Goal: Use online tool/utility: Utilize a website feature to perform a specific function

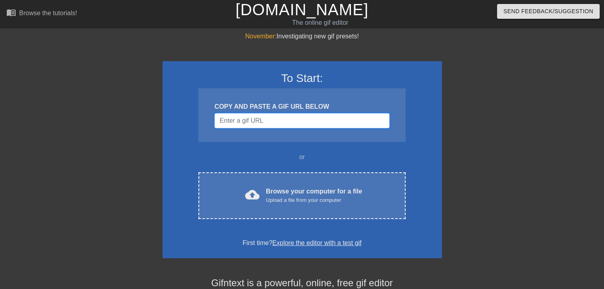
click at [272, 121] on input "Username" at bounding box center [302, 120] width 175 height 15
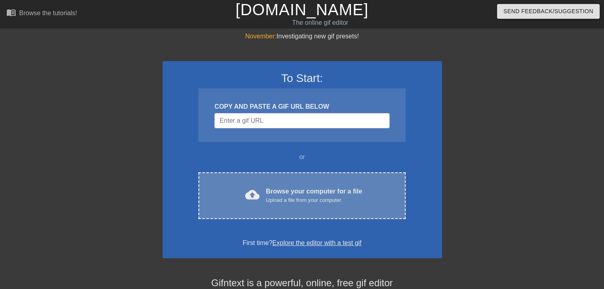
click at [306, 189] on div "Browse your computer for a file Upload a file from your computer" at bounding box center [314, 196] width 96 height 18
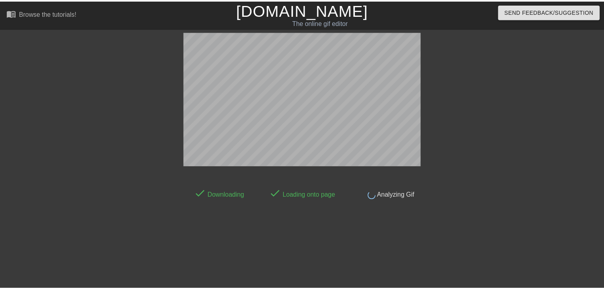
scroll to position [19, 0]
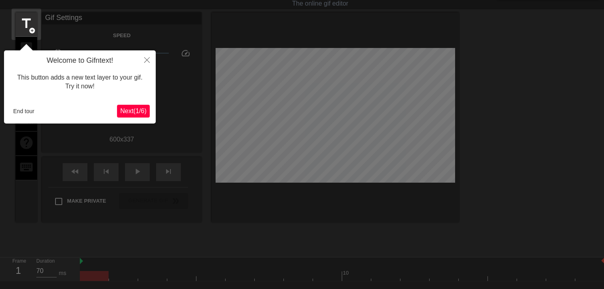
click at [281, 213] on div at bounding box center [302, 162] width 604 height 362
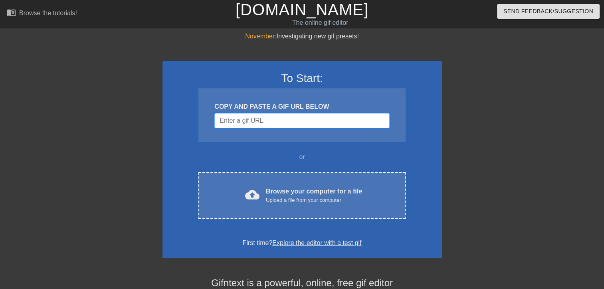
click at [273, 117] on input "Username" at bounding box center [302, 120] width 175 height 15
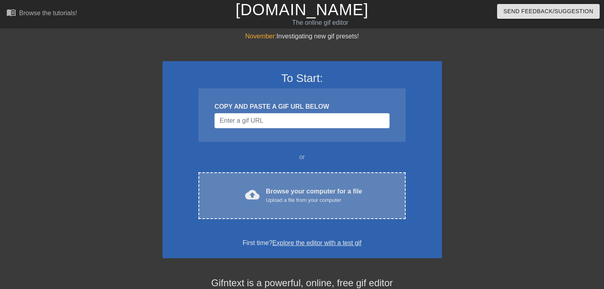
click at [305, 176] on div "cloud_upload Browse your computer for a file Upload a file from your computer C…" at bounding box center [302, 195] width 207 height 47
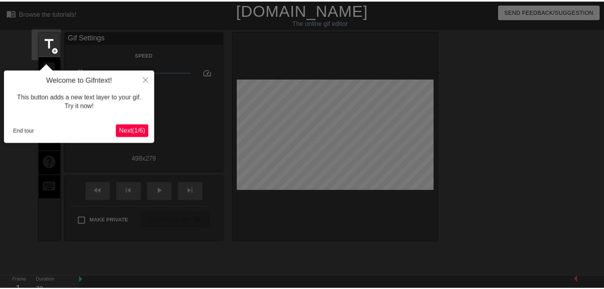
scroll to position [19, 0]
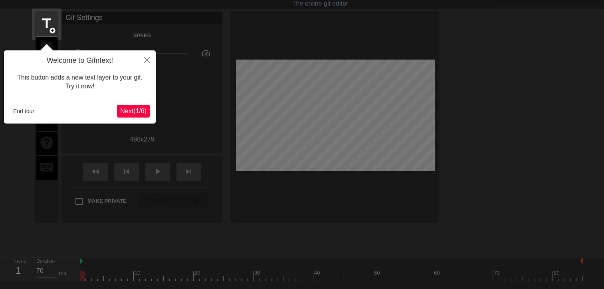
click at [145, 109] on span "Next ( 1 / 6 )" at bounding box center [133, 110] width 26 height 7
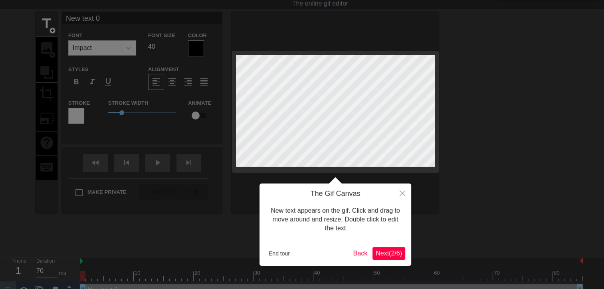
scroll to position [0, 0]
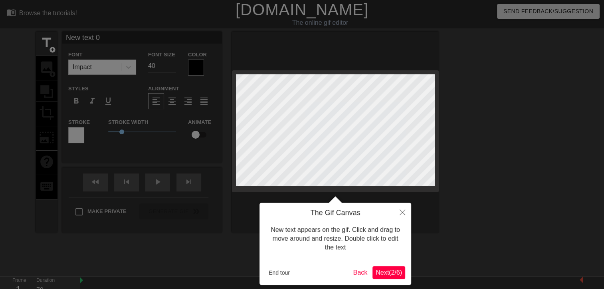
click at [385, 263] on div "The Gif Canvas New text appears on the gif. Click and drag to move around and r…" at bounding box center [336, 244] width 152 height 82
click at [383, 267] on button "Next ( 2 / 6 )" at bounding box center [389, 272] width 33 height 13
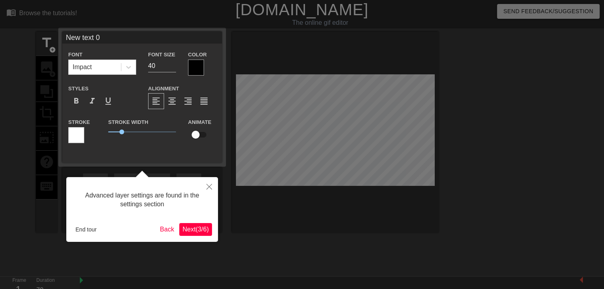
scroll to position [19, 0]
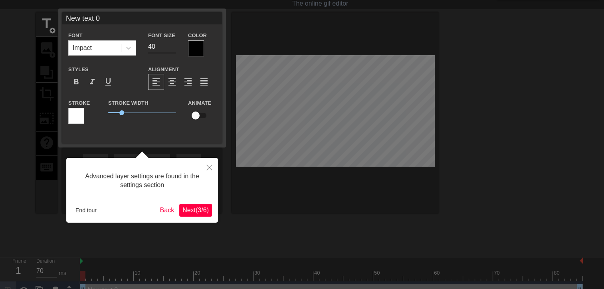
drag, startPoint x: 223, startPoint y: 204, endPoint x: 213, endPoint y: 205, distance: 10.0
click at [219, 204] on div at bounding box center [302, 141] width 604 height 320
click at [205, 207] on span "Next ( 3 / 6 )" at bounding box center [196, 210] width 26 height 7
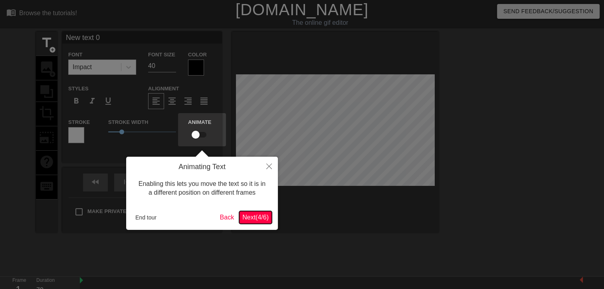
click at [251, 212] on button "Next ( 4 / 6 )" at bounding box center [255, 217] width 33 height 13
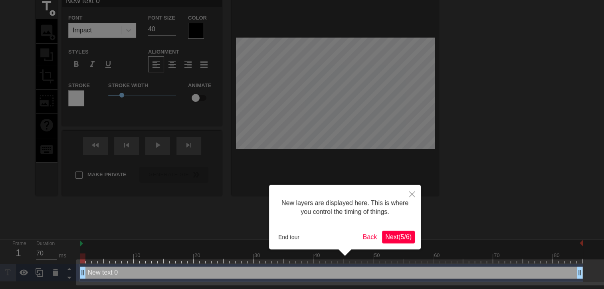
click at [397, 238] on span "Next ( 5 / 6 )" at bounding box center [398, 236] width 26 height 7
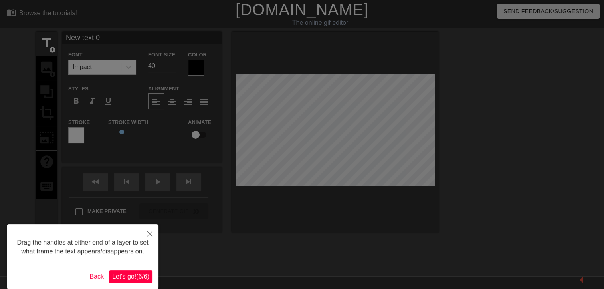
click at [131, 268] on div "Drag the handles at either end of a layer to set what frame the text appears/di…" at bounding box center [83, 256] width 152 height 65
drag, startPoint x: 131, startPoint y: 268, endPoint x: 136, endPoint y: 276, distance: 9.0
click at [136, 276] on span "Let's go! ( 6 / 6 )" at bounding box center [130, 276] width 37 height 7
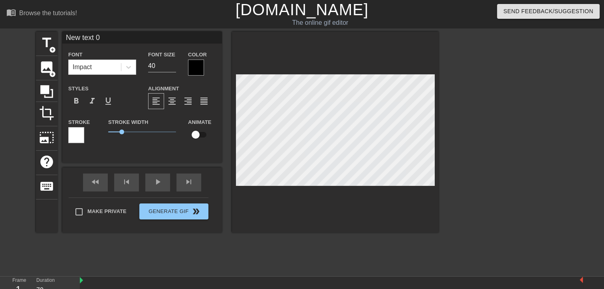
scroll to position [1, 1]
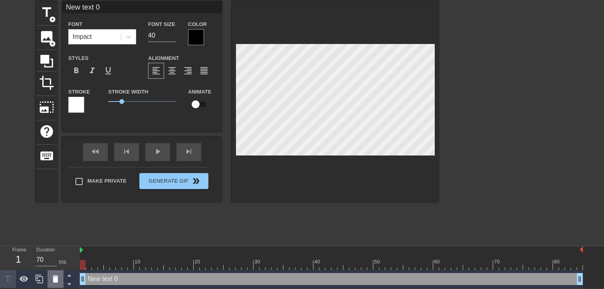
click at [58, 277] on icon at bounding box center [56, 278] width 6 height 7
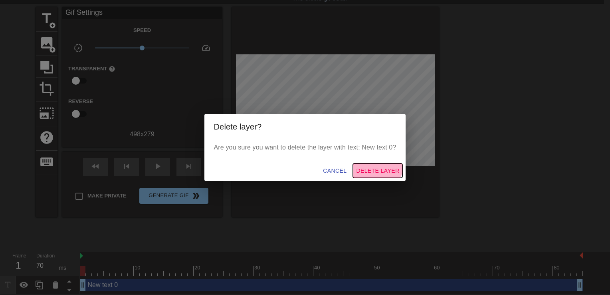
drag, startPoint x: 379, startPoint y: 164, endPoint x: 375, endPoint y: 169, distance: 6.2
click at [379, 164] on button "Delete Layer" at bounding box center [378, 170] width 50 height 15
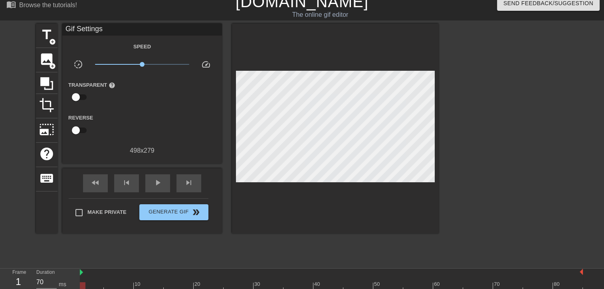
scroll to position [0, 0]
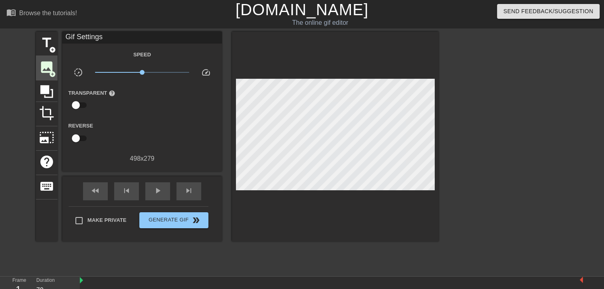
click at [42, 66] on span "image" at bounding box center [46, 67] width 15 height 15
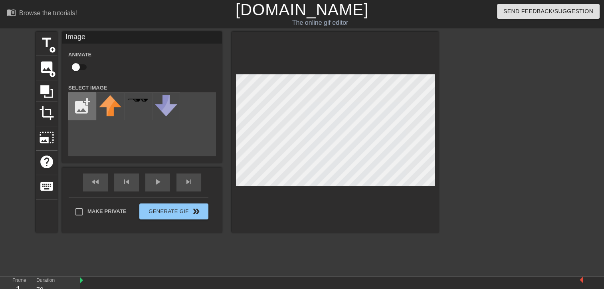
click at [80, 106] on input "file" at bounding box center [82, 106] width 27 height 27
type input "C:\fakepath\Zrzut ekranu 2025-08-30 092032.png"
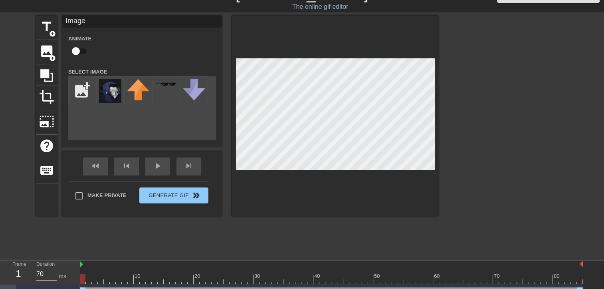
scroll to position [31, 0]
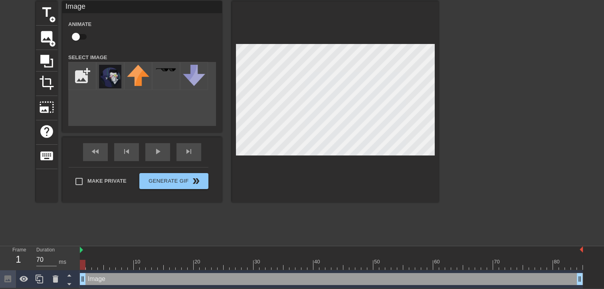
click at [101, 92] on div "add_photo_alternate" at bounding box center [142, 94] width 148 height 64
click at [104, 84] on img at bounding box center [110, 77] width 22 height 24
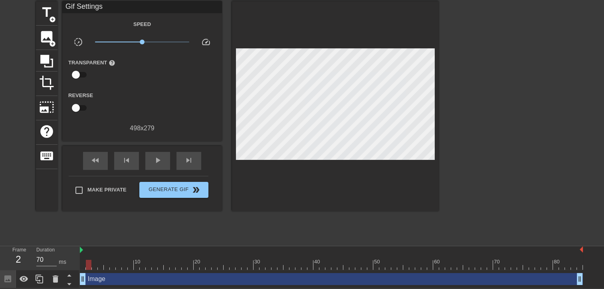
click at [86, 261] on div at bounding box center [89, 265] width 6 height 10
click at [87, 261] on div at bounding box center [89, 265] width 6 height 10
click at [86, 261] on div at bounding box center [331, 265] width 503 height 10
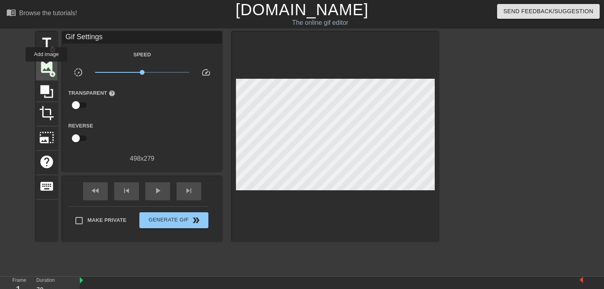
click at [46, 67] on span "image" at bounding box center [46, 67] width 15 height 15
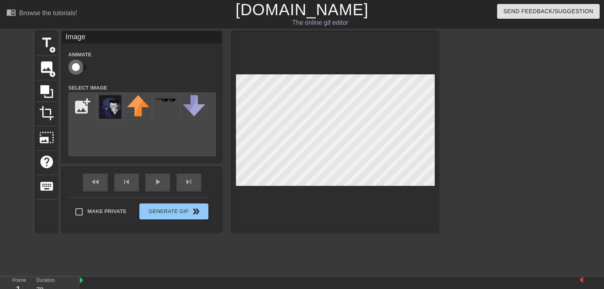
click at [80, 64] on input "checkbox" at bounding box center [76, 67] width 46 height 15
checkbox input "true"
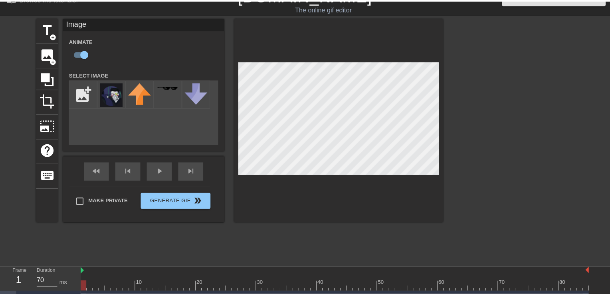
scroll to position [40, 0]
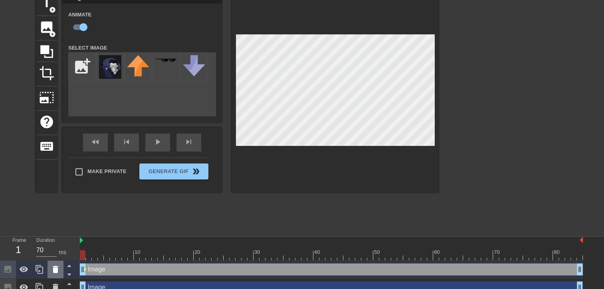
click at [57, 267] on icon at bounding box center [56, 269] width 6 height 7
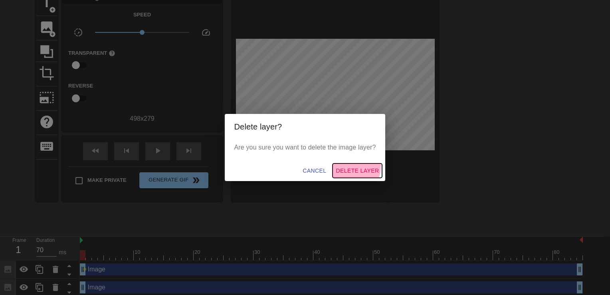
click at [348, 166] on span "Delete Layer" at bounding box center [357, 171] width 43 height 10
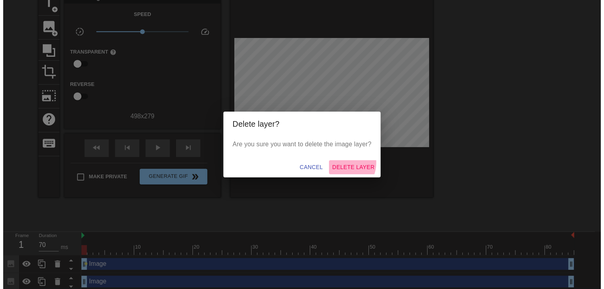
scroll to position [31, 0]
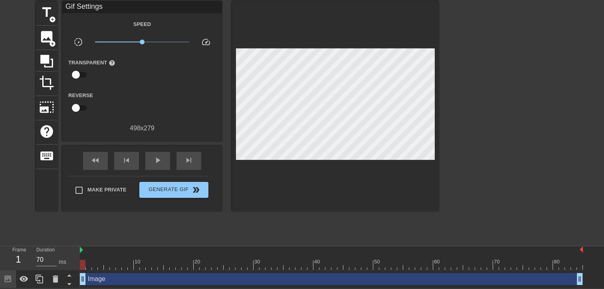
click at [115, 277] on div "Image drag_handle drag_handle" at bounding box center [331, 279] width 503 height 12
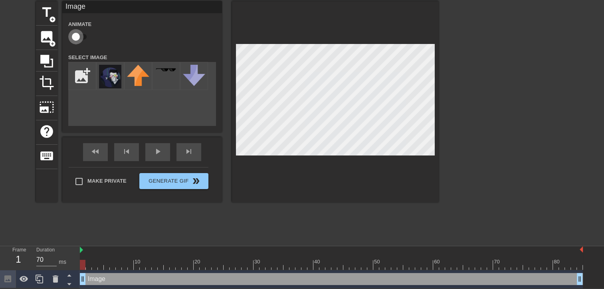
click at [81, 33] on input "checkbox" at bounding box center [76, 36] width 46 height 15
checkbox input "true"
drag, startPoint x: 81, startPoint y: 260, endPoint x: 103, endPoint y: 263, distance: 22.2
click at [103, 263] on div at bounding box center [331, 265] width 503 height 10
drag, startPoint x: 104, startPoint y: 263, endPoint x: 121, endPoint y: 262, distance: 17.6
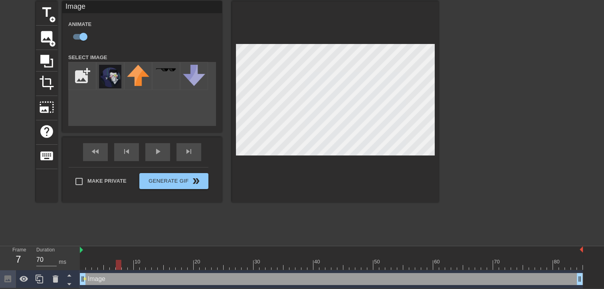
click at [121, 262] on div at bounding box center [331, 265] width 503 height 10
drag, startPoint x: 120, startPoint y: 258, endPoint x: 129, endPoint y: 257, distance: 9.3
click at [129, 257] on div "10 20 30 40 50 60 70 80" at bounding box center [331, 258] width 503 height 24
click at [134, 258] on div "10 20 30 40 50 60 70 80" at bounding box center [331, 258] width 503 height 24
click at [140, 260] on div at bounding box center [143, 265] width 6 height 10
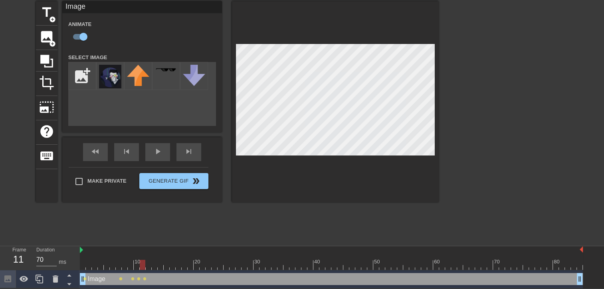
click at [145, 261] on div at bounding box center [331, 265] width 503 height 10
click at [150, 261] on div at bounding box center [331, 265] width 503 height 10
drag, startPoint x: 144, startPoint y: 259, endPoint x: 154, endPoint y: 258, distance: 10.0
click at [153, 260] on div at bounding box center [331, 265] width 503 height 10
click at [161, 263] on div at bounding box center [331, 265] width 503 height 10
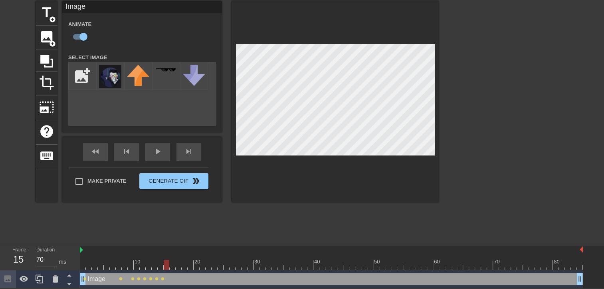
click at [163, 261] on div at bounding box center [331, 265] width 503 height 10
click at [165, 261] on div at bounding box center [167, 265] width 6 height 10
drag, startPoint x: 167, startPoint y: 261, endPoint x: 172, endPoint y: 261, distance: 5.6
click at [172, 261] on div at bounding box center [173, 265] width 6 height 10
drag, startPoint x: 170, startPoint y: 265, endPoint x: 179, endPoint y: 260, distance: 10.9
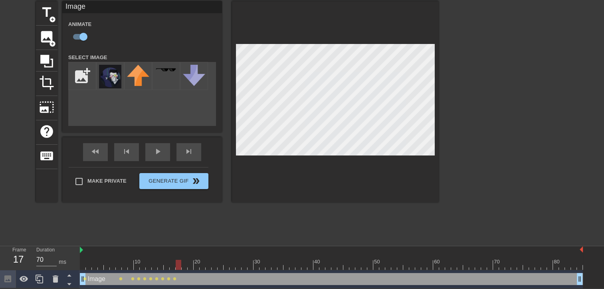
click at [179, 260] on div at bounding box center [179, 265] width 6 height 10
drag, startPoint x: 181, startPoint y: 260, endPoint x: 185, endPoint y: 260, distance: 4.1
click at [188, 260] on div at bounding box center [191, 265] width 6 height 10
click at [182, 267] on div at bounding box center [185, 265] width 6 height 10
click at [181, 267] on div at bounding box center [179, 265] width 6 height 10
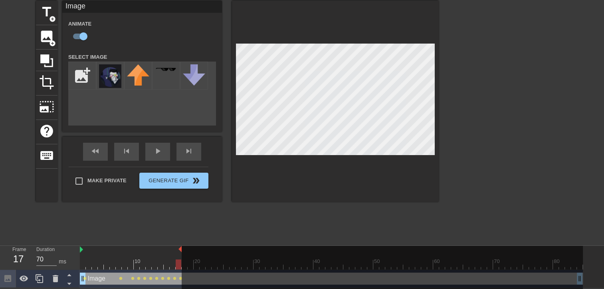
drag, startPoint x: 582, startPoint y: 250, endPoint x: 181, endPoint y: 255, distance: 400.7
click at [181, 255] on div "10 20 30 40 50 60 70 80" at bounding box center [331, 258] width 503 height 24
click at [93, 74] on input "file" at bounding box center [82, 75] width 27 height 27
type input "C:\fakepath\Zrzut ekranu 2025-08-30 091828.png"
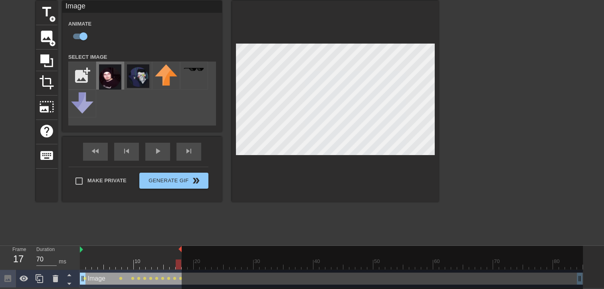
click at [105, 79] on img at bounding box center [110, 76] width 22 height 25
click at [144, 75] on img at bounding box center [138, 76] width 22 height 24
click at [184, 261] on div "10 20 30 40 50 60 70 80" at bounding box center [331, 258] width 503 height 24
click at [176, 262] on div at bounding box center [179, 264] width 6 height 10
drag, startPoint x: 179, startPoint y: 262, endPoint x: 184, endPoint y: 263, distance: 5.2
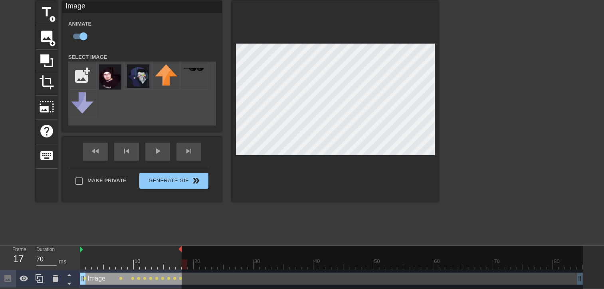
click at [184, 263] on div "10 20 30 40 50 60 70 80" at bounding box center [331, 258] width 503 height 24
drag, startPoint x: 184, startPoint y: 263, endPoint x: 194, endPoint y: 264, distance: 9.6
click at [194, 264] on div at bounding box center [382, 268] width 401 height 44
click at [178, 263] on div at bounding box center [179, 264] width 6 height 10
click at [355, 229] on div "title add_circle image add_circle crop photo_size_select_large help keyboard Im…" at bounding box center [237, 121] width 403 height 240
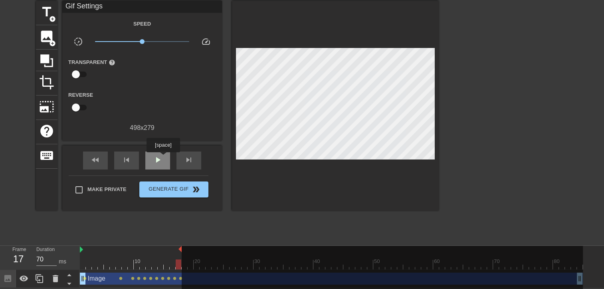
click at [163, 158] on div "play_arrow" at bounding box center [157, 160] width 25 height 18
click at [163, 158] on div "pause" at bounding box center [157, 160] width 25 height 18
click at [163, 158] on div "play_arrow" at bounding box center [157, 160] width 25 height 18
click at [50, 56] on icon at bounding box center [46, 60] width 15 height 15
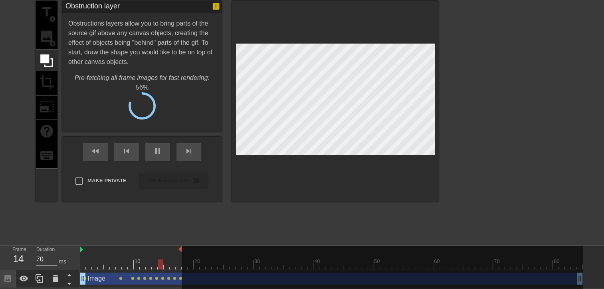
click div "title add_circle image add_circle crop photo_size_select_large help keyboard"
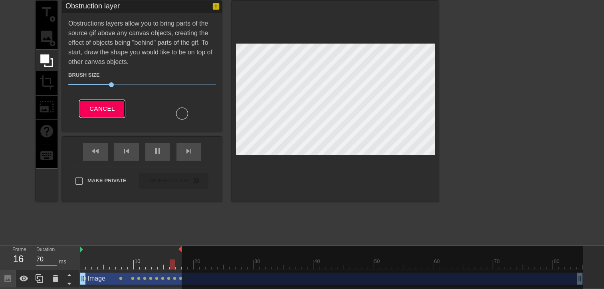
click span "Cancel"
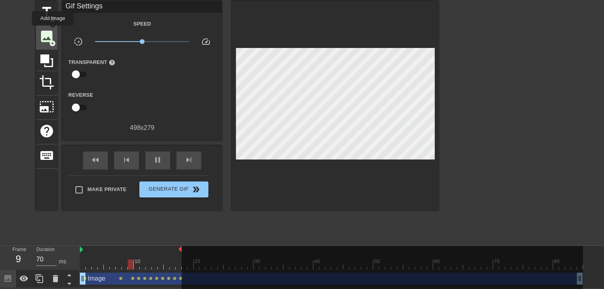
click span "image"
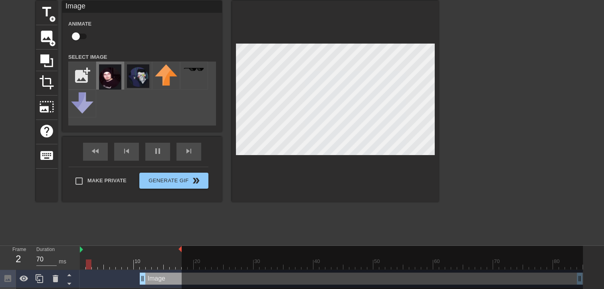
click img
click div "pause"
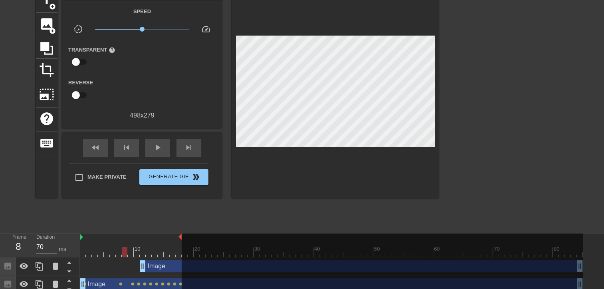
scroll to position [49, 0]
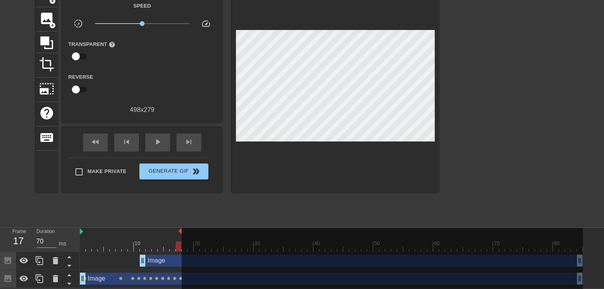
click div
drag, startPoint x: 141, startPoint y: 260, endPoint x: 181, endPoint y: 255, distance: 40.7
click div "Image drag_handle drag_handle"
click div "play_arrow"
click div "pause"
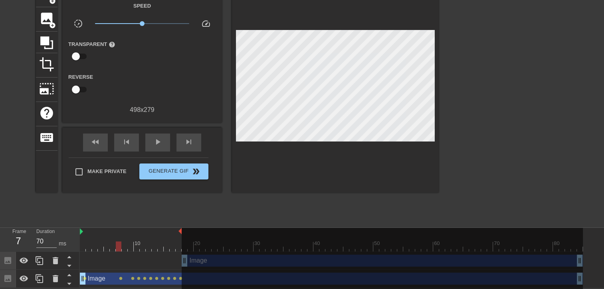
click div
drag, startPoint x: 577, startPoint y: 259, endPoint x: 553, endPoint y: 258, distance: 24.0
click div
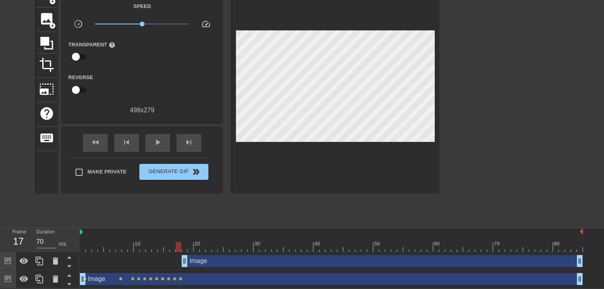
drag, startPoint x: 180, startPoint y: 234, endPoint x: 600, endPoint y: 221, distance: 420.0
click div "menu_book Browse the tutorials! Gifntext.com The online gif editor Send Feedbac…"
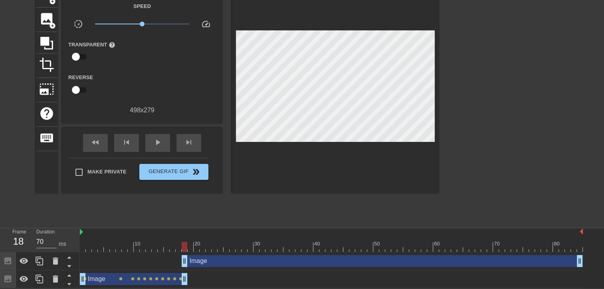
drag, startPoint x: 580, startPoint y: 278, endPoint x: 187, endPoint y: 286, distance: 394.0
click div "Image drag_handle drag_handle lens lens lens lens lens lens lens lens lens lens…"
click span "play_arrow"
click span "pause"
drag, startPoint x: 252, startPoint y: 246, endPoint x: 177, endPoint y: 244, distance: 74.7
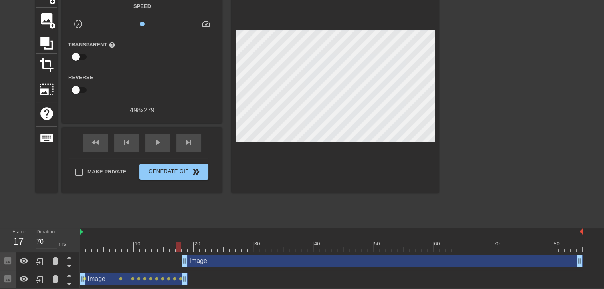
click div
click span "Generate Gif double_arrow"
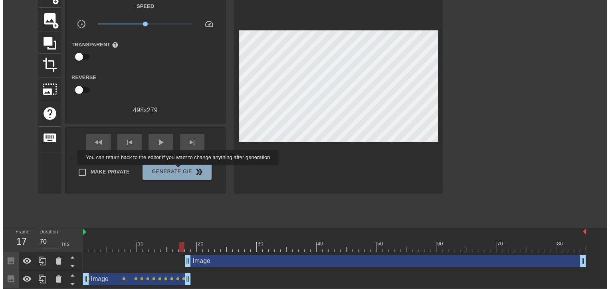
scroll to position [0, 0]
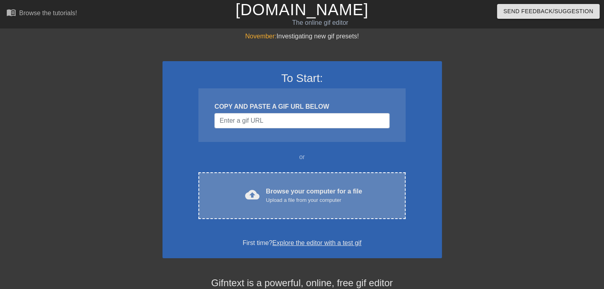
click at [290, 204] on div "cloud_upload Browse your computer for a file Upload a file from your computer" at bounding box center [301, 196] width 173 height 18
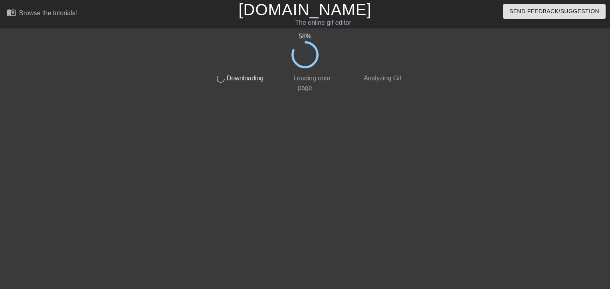
click at [352, 149] on div "58 % done Downloading done Loading onto page done Analyzing Gif" at bounding box center [305, 152] width 201 height 240
click at [348, 152] on div "68 % done Downloading done Loading onto page done Analyzing Gif" at bounding box center [305, 152] width 201 height 240
click at [312, 51] on icon at bounding box center [305, 54] width 27 height 27
click at [312, 57] on icon at bounding box center [305, 54] width 27 height 27
click at [309, 40] on div "68 %" at bounding box center [305, 37] width 201 height 10
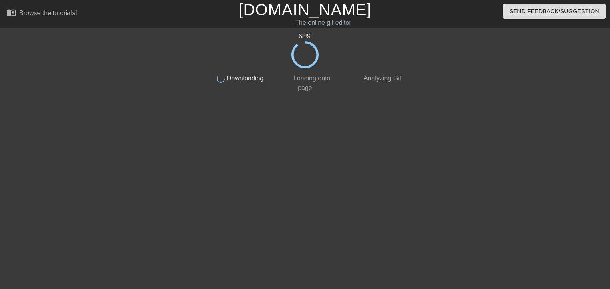
click at [238, 81] on span "Downloading" at bounding box center [244, 78] width 39 height 7
click at [366, 275] on html "menu_book Browse the tutorials! Gifntext.com The online gif editor Send Feedbac…" at bounding box center [305, 137] width 610 height 275
click at [335, 65] on div "68 %" at bounding box center [305, 50] width 201 height 37
drag, startPoint x: 308, startPoint y: 52, endPoint x: 296, endPoint y: 49, distance: 12.7
click at [306, 52] on icon at bounding box center [305, 54] width 27 height 27
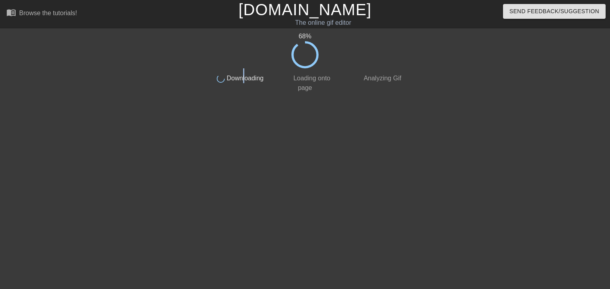
click at [233, 81] on span "Downloading" at bounding box center [244, 78] width 39 height 7
drag, startPoint x: 233, startPoint y: 83, endPoint x: 326, endPoint y: 106, distance: 95.4
click at [326, 106] on div "68 % done Downloading done Loading onto page done Analyzing Gif" at bounding box center [305, 152] width 201 height 240
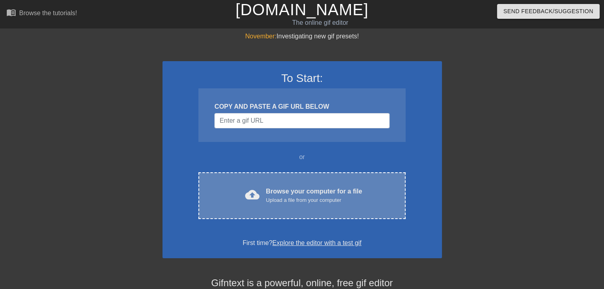
click at [274, 200] on div "Upload a file from your computer" at bounding box center [314, 200] width 96 height 8
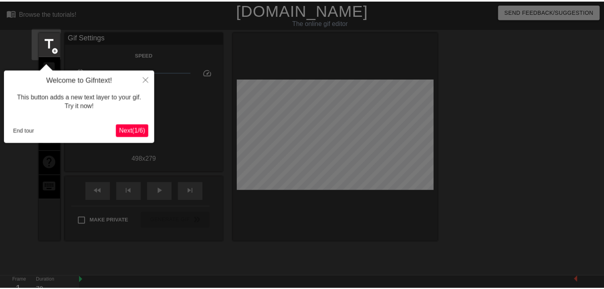
scroll to position [19, 0]
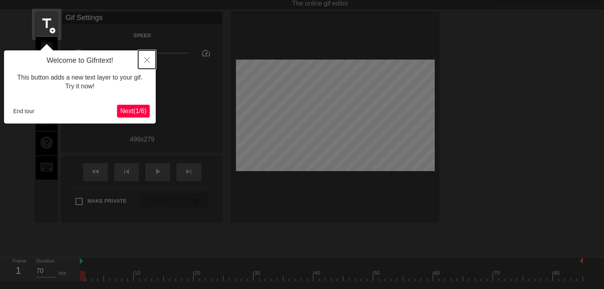
click at [149, 53] on button "Close" at bounding box center [147, 59] width 18 height 18
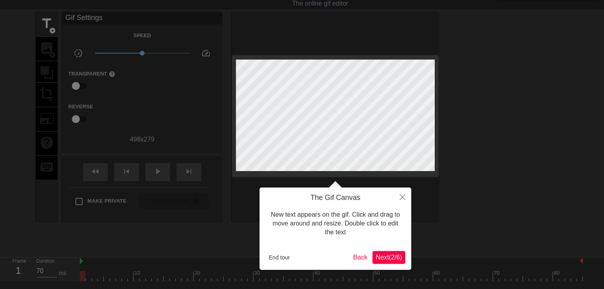
scroll to position [0, 0]
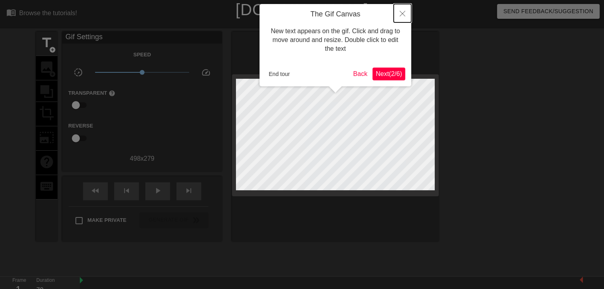
click at [403, 9] on button "Close" at bounding box center [403, 13] width 18 height 18
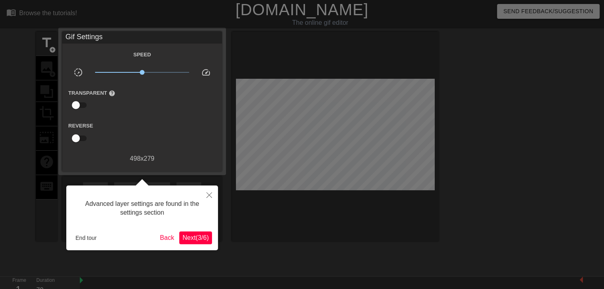
scroll to position [19, 0]
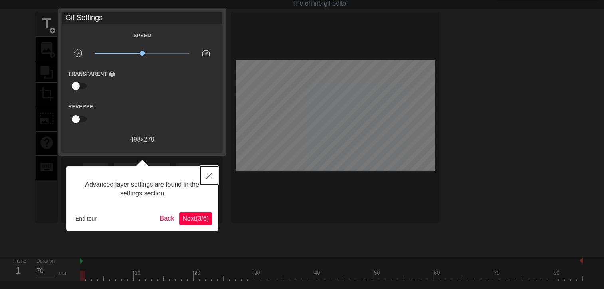
click at [203, 175] on button "Close" at bounding box center [210, 175] width 18 height 18
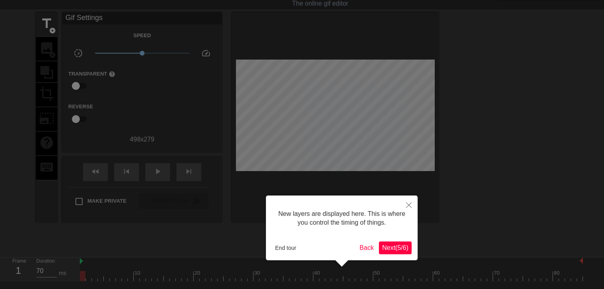
scroll to position [6, 0]
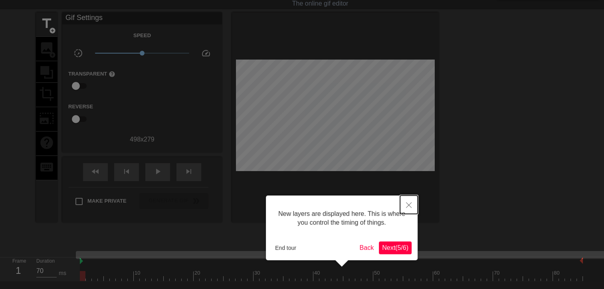
click at [407, 205] on button "Close" at bounding box center [409, 204] width 18 height 18
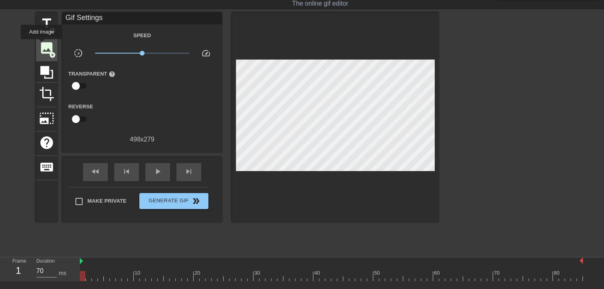
click at [42, 45] on span "image" at bounding box center [46, 47] width 15 height 15
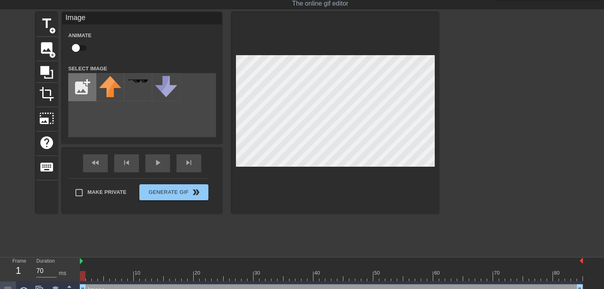
click at [80, 83] on input "file" at bounding box center [82, 87] width 27 height 27
type input "C:\fakepath\Zrzut ekranu 2025-08-30 092032.png"
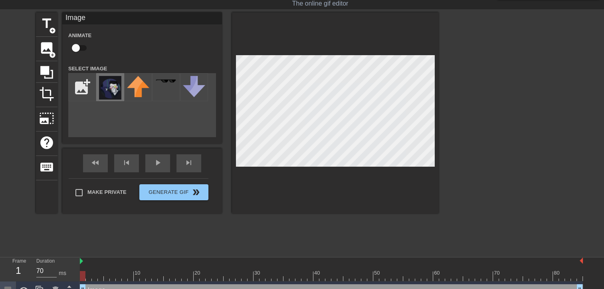
click at [112, 85] on img at bounding box center [110, 88] width 22 height 24
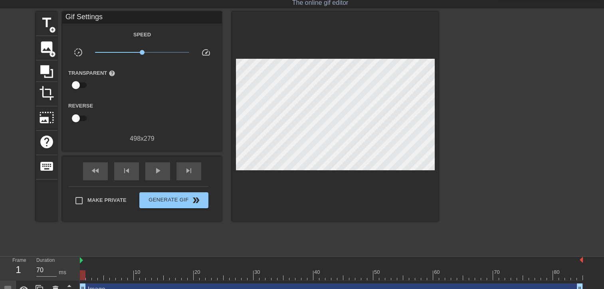
scroll to position [31, 0]
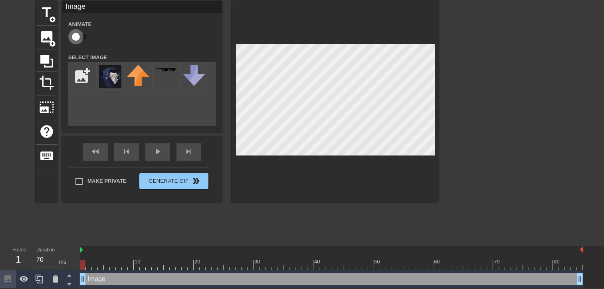
click at [78, 37] on input "checkbox" at bounding box center [76, 36] width 46 height 15
checkbox input "true"
click at [86, 260] on div at bounding box center [89, 265] width 6 height 10
drag, startPoint x: 86, startPoint y: 258, endPoint x: 90, endPoint y: 259, distance: 4.1
click at [90, 260] on div at bounding box center [89, 265] width 6 height 10
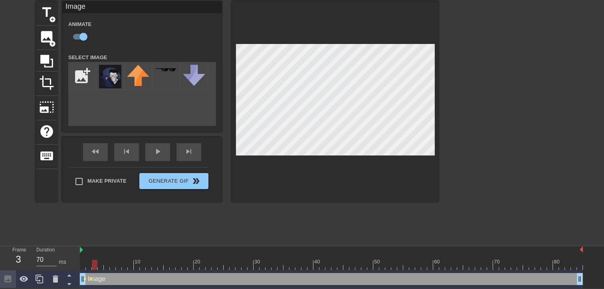
click at [94, 261] on div at bounding box center [95, 265] width 6 height 10
click at [96, 258] on div at bounding box center [95, 259] width 6 height 10
click at [97, 260] on div at bounding box center [95, 265] width 6 height 10
click at [105, 261] on div at bounding box center [107, 265] width 6 height 10
click at [112, 261] on div at bounding box center [331, 265] width 503 height 10
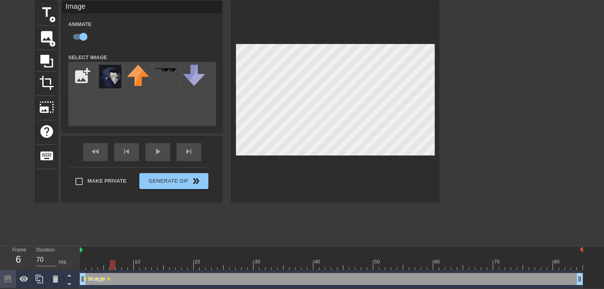
click at [115, 262] on div at bounding box center [113, 265] width 6 height 10
drag, startPoint x: 114, startPoint y: 260, endPoint x: 119, endPoint y: 260, distance: 4.8
click at [119, 260] on div at bounding box center [119, 265] width 6 height 10
click at [121, 262] on div at bounding box center [331, 265] width 503 height 10
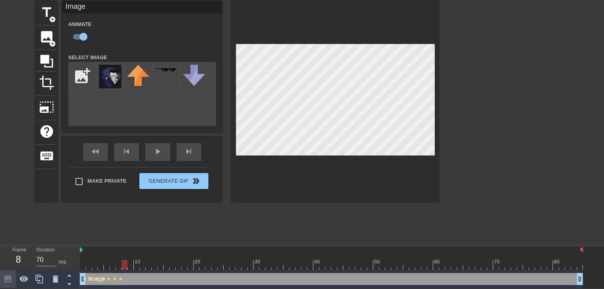
click at [123, 262] on div at bounding box center [125, 265] width 6 height 10
drag, startPoint x: 130, startPoint y: 259, endPoint x: 126, endPoint y: 263, distance: 5.4
drag, startPoint x: 126, startPoint y: 263, endPoint x: 113, endPoint y: 260, distance: 13.6
click at [113, 260] on div at bounding box center [331, 265] width 503 height 10
drag, startPoint x: 116, startPoint y: 260, endPoint x: 128, endPoint y: 260, distance: 12.4
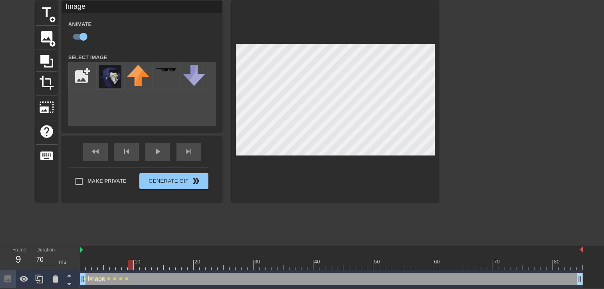
click at [128, 260] on div at bounding box center [131, 265] width 6 height 10
click at [133, 264] on div at bounding box center [131, 265] width 6 height 10
drag, startPoint x: 137, startPoint y: 263, endPoint x: 142, endPoint y: 262, distance: 4.9
click at [142, 262] on div at bounding box center [143, 265] width 6 height 10
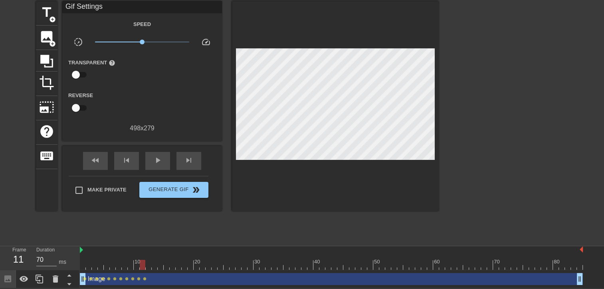
click at [254, 215] on div "title add_circle image add_circle crop photo_size_select_large help keyboard Gi…" at bounding box center [237, 121] width 403 height 240
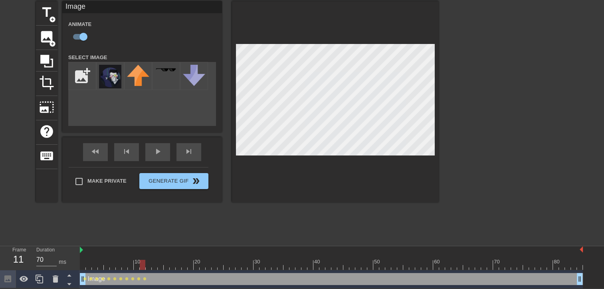
click at [145, 266] on div at bounding box center [143, 265] width 6 height 10
drag, startPoint x: 151, startPoint y: 263, endPoint x: 157, endPoint y: 262, distance: 5.6
click at [157, 262] on div at bounding box center [331, 265] width 503 height 10
drag, startPoint x: 155, startPoint y: 264, endPoint x: 161, endPoint y: 263, distance: 6.1
click at [161, 263] on div at bounding box center [161, 265] width 6 height 10
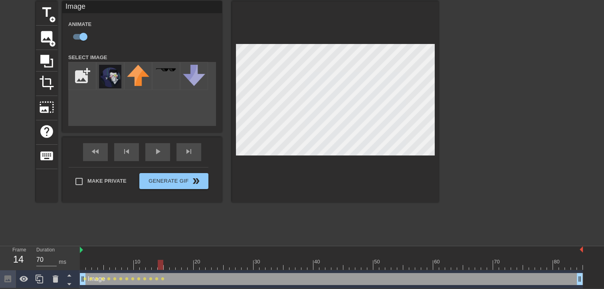
drag, startPoint x: 160, startPoint y: 266, endPoint x: 165, endPoint y: 266, distance: 4.8
click at [163, 266] on div at bounding box center [161, 265] width 6 height 10
drag, startPoint x: 165, startPoint y: 264, endPoint x: 169, endPoint y: 263, distance: 4.0
click at [169, 263] on div at bounding box center [167, 265] width 6 height 10
click at [172, 263] on div at bounding box center [331, 265] width 503 height 10
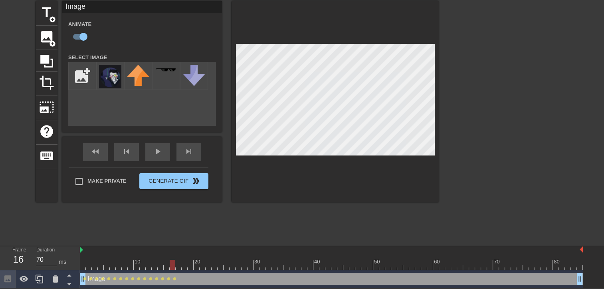
click at [178, 260] on div at bounding box center [331, 265] width 503 height 10
drag, startPoint x: 180, startPoint y: 263, endPoint x: 185, endPoint y: 263, distance: 4.8
click at [181, 263] on div at bounding box center [179, 265] width 6 height 10
click at [180, 262] on div at bounding box center [179, 265] width 6 height 10
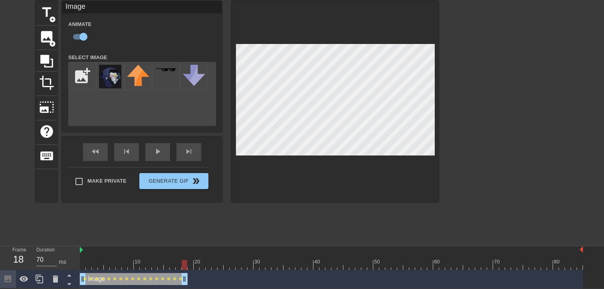
drag, startPoint x: 582, startPoint y: 280, endPoint x: 189, endPoint y: 284, distance: 393.1
click at [189, 284] on div "Image drag_handle drag_handle lens lens lens lens lens lens lens lens lens lens…" at bounding box center [331, 279] width 503 height 18
click at [158, 151] on div "play_arrow" at bounding box center [157, 152] width 25 height 18
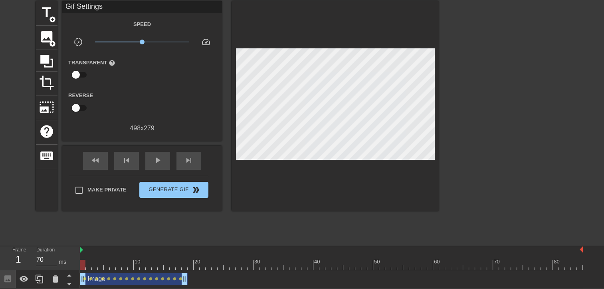
drag, startPoint x: 355, startPoint y: 262, endPoint x: 85, endPoint y: 269, distance: 269.3
click at [85, 269] on div "10 20 30 40 50 60 70 80" at bounding box center [331, 258] width 503 height 24
click at [158, 159] on span "play_arrow" at bounding box center [158, 160] width 10 height 10
click at [158, 159] on span "pause" at bounding box center [158, 160] width 10 height 10
drag, startPoint x: 259, startPoint y: 263, endPoint x: 191, endPoint y: 263, distance: 68.3
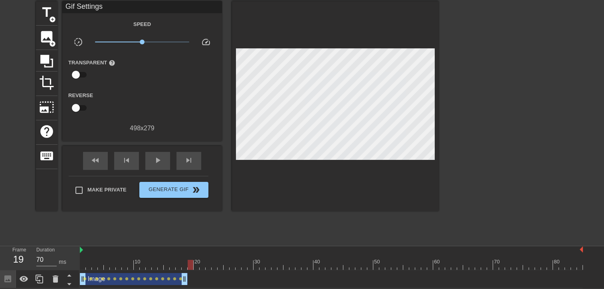
click at [191, 263] on div at bounding box center [191, 265] width 6 height 10
drag, startPoint x: 191, startPoint y: 263, endPoint x: 183, endPoint y: 264, distance: 8.1
click at [183, 264] on div at bounding box center [185, 265] width 6 height 10
click at [184, 264] on div at bounding box center [185, 265] width 6 height 10
click at [155, 156] on span "play_arrow" at bounding box center [158, 160] width 10 height 10
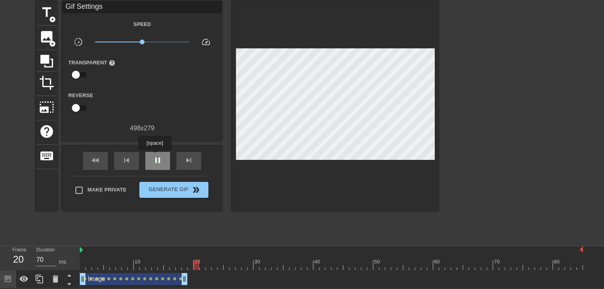
click at [155, 156] on span "pause" at bounding box center [158, 160] width 10 height 10
drag, startPoint x: 214, startPoint y: 261, endPoint x: 178, endPoint y: 264, distance: 36.1
click at [178, 264] on div at bounding box center [179, 265] width 6 height 10
click at [153, 159] on span "play_arrow" at bounding box center [158, 160] width 10 height 10
click at [153, 159] on span "pause" at bounding box center [158, 160] width 10 height 10
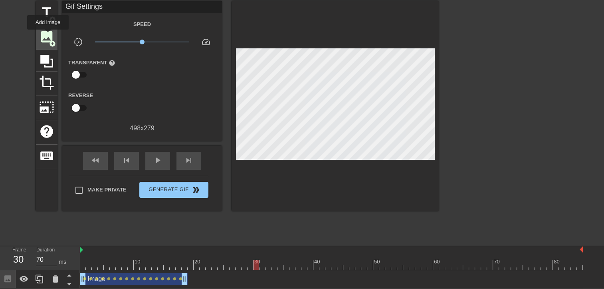
click at [48, 35] on span "image" at bounding box center [46, 36] width 15 height 15
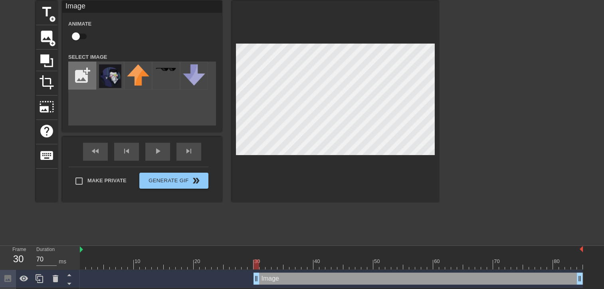
click at [74, 73] on input "file" at bounding box center [82, 75] width 27 height 27
type input "C:\fakepath\Zrzut ekranu 2025-08-30 091828.png"
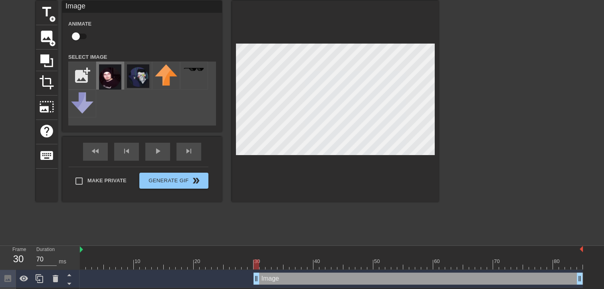
click at [110, 74] on img at bounding box center [110, 76] width 22 height 25
drag, startPoint x: 256, startPoint y: 263, endPoint x: 181, endPoint y: 262, distance: 75.1
click at [181, 262] on div at bounding box center [331, 264] width 503 height 10
click at [100, 151] on div "fast_rewind" at bounding box center [95, 152] width 25 height 18
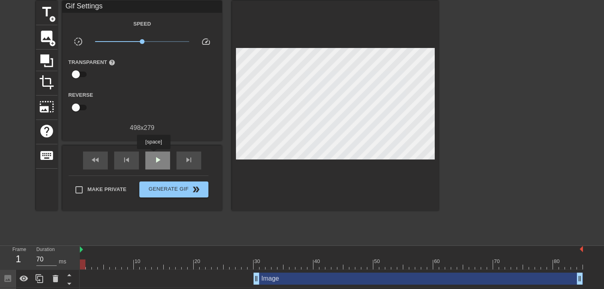
click at [154, 156] on span "play_arrow" at bounding box center [158, 160] width 10 height 10
click at [154, 156] on span "pause" at bounding box center [158, 160] width 10 height 10
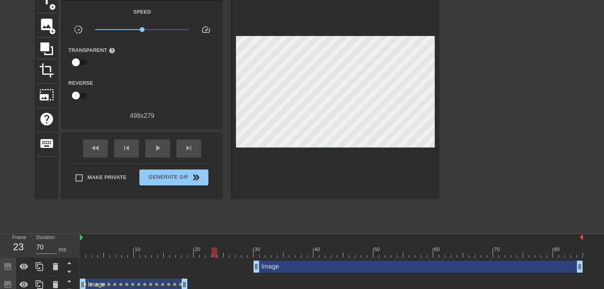
scroll to position [49, 0]
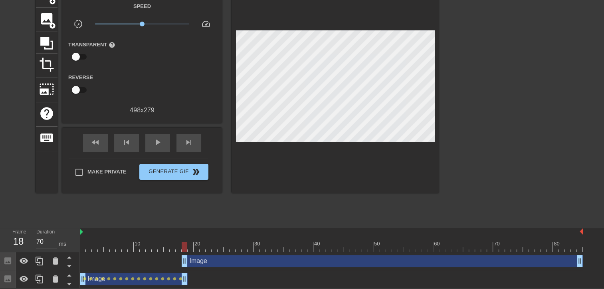
drag, startPoint x: 256, startPoint y: 259, endPoint x: 186, endPoint y: 260, distance: 69.9
click at [95, 147] on div "fast_rewind" at bounding box center [95, 143] width 25 height 18
click at [155, 138] on span "play_arrow" at bounding box center [158, 142] width 10 height 10
click at [155, 138] on span "pause" at bounding box center [158, 142] width 10 height 10
drag, startPoint x: 224, startPoint y: 245, endPoint x: 218, endPoint y: 246, distance: 6.1
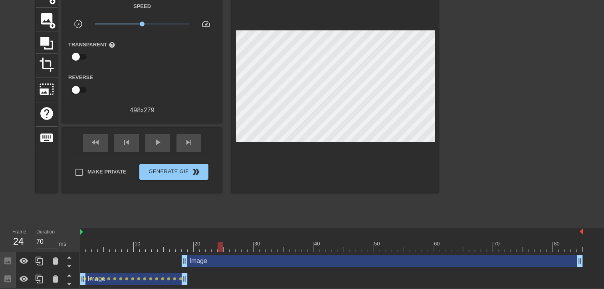
click at [221, 246] on div at bounding box center [221, 247] width 6 height 10
drag, startPoint x: 197, startPoint y: 246, endPoint x: 184, endPoint y: 246, distance: 13.6
click at [184, 246] on div at bounding box center [331, 247] width 503 height 10
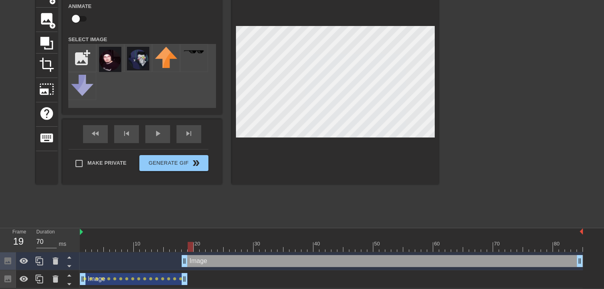
drag, startPoint x: 186, startPoint y: 249, endPoint x: 191, endPoint y: 248, distance: 4.9
click at [190, 248] on div at bounding box center [191, 247] width 6 height 10
drag, startPoint x: 189, startPoint y: 244, endPoint x: 194, endPoint y: 244, distance: 5.2
click at [193, 244] on div at bounding box center [191, 247] width 6 height 10
click at [198, 244] on div at bounding box center [197, 247] width 6 height 10
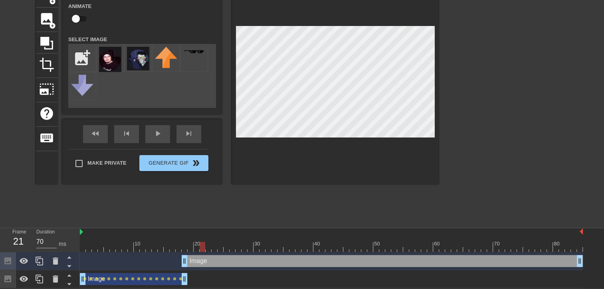
click at [201, 244] on div at bounding box center [203, 247] width 6 height 10
drag, startPoint x: 201, startPoint y: 244, endPoint x: 197, endPoint y: 245, distance: 4.1
click at [197, 245] on div at bounding box center [331, 247] width 503 height 10
click at [192, 247] on div at bounding box center [191, 247] width 6 height 10
click at [195, 247] on div at bounding box center [197, 247] width 6 height 10
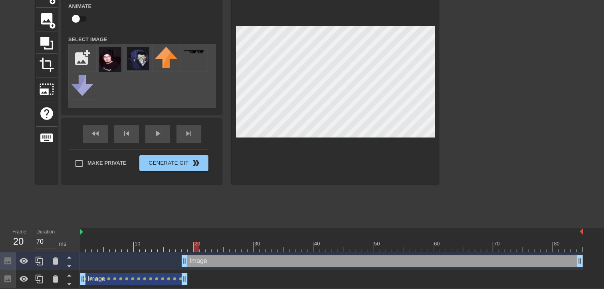
click at [199, 243] on div at bounding box center [197, 247] width 6 height 10
click at [201, 243] on div at bounding box center [203, 247] width 6 height 10
drag, startPoint x: 201, startPoint y: 247, endPoint x: 186, endPoint y: 248, distance: 15.3
click at [186, 248] on div at bounding box center [185, 247] width 6 height 10
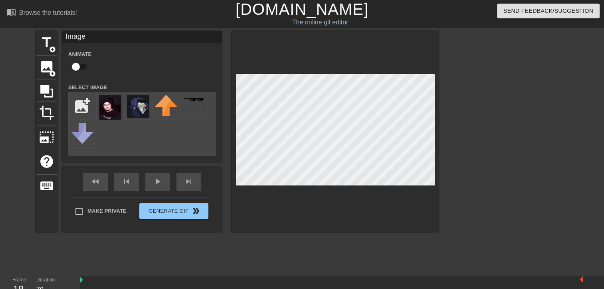
scroll to position [0, 0]
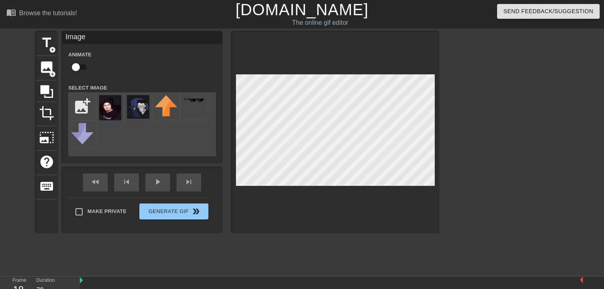
click at [84, 66] on input "checkbox" at bounding box center [76, 67] width 46 height 15
checkbox input "true"
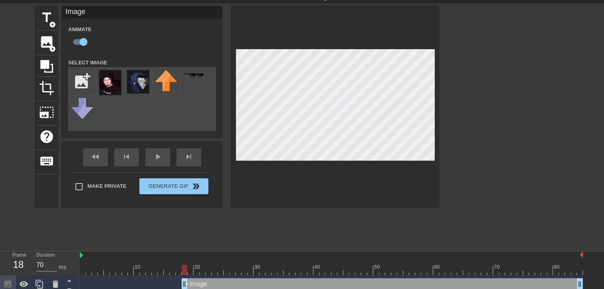
scroll to position [49, 0]
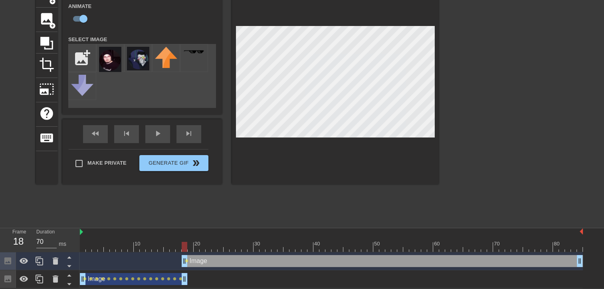
drag, startPoint x: 183, startPoint y: 242, endPoint x: 189, endPoint y: 243, distance: 5.3
click at [187, 243] on div at bounding box center [185, 247] width 6 height 10
drag, startPoint x: 192, startPoint y: 248, endPoint x: 197, endPoint y: 248, distance: 4.8
click at [193, 248] on div at bounding box center [191, 247] width 6 height 10
click at [200, 246] on div at bounding box center [203, 247] width 6 height 10
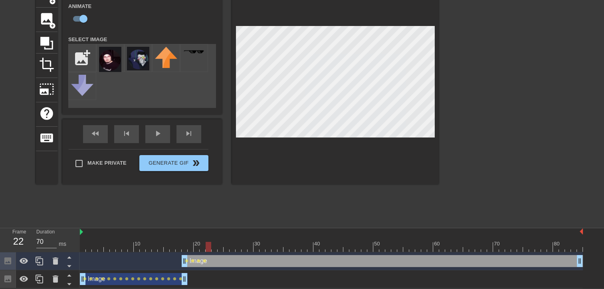
click at [206, 248] on div at bounding box center [209, 247] width 6 height 10
click at [211, 244] on div at bounding box center [209, 247] width 6 height 10
drag, startPoint x: 216, startPoint y: 250, endPoint x: 223, endPoint y: 249, distance: 7.6
click at [221, 252] on div "10 20 30 40 50 60 70 80 Image drag_handle drag_handle lens lens lens lens lens …" at bounding box center [342, 258] width 525 height 60
click at [227, 244] on div at bounding box center [331, 247] width 503 height 10
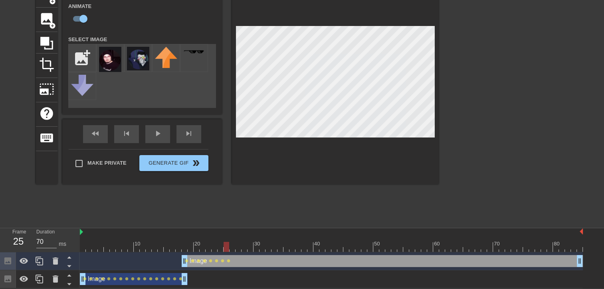
click at [229, 247] on div at bounding box center [227, 247] width 6 height 10
drag, startPoint x: 233, startPoint y: 247, endPoint x: 243, endPoint y: 245, distance: 10.2
click at [235, 246] on div at bounding box center [233, 247] width 6 height 10
drag, startPoint x: 240, startPoint y: 246, endPoint x: 249, endPoint y: 245, distance: 8.9
click at [241, 245] on div at bounding box center [239, 247] width 6 height 10
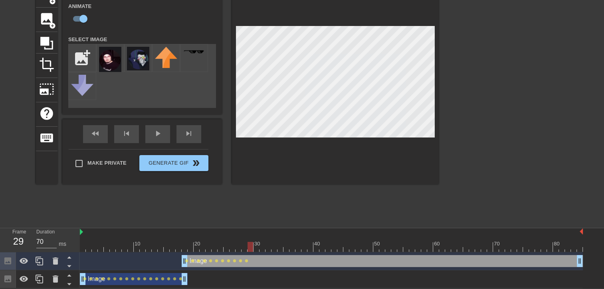
drag, startPoint x: 244, startPoint y: 246, endPoint x: 252, endPoint y: 246, distance: 8.8
click at [251, 246] on div at bounding box center [251, 247] width 6 height 10
click at [253, 242] on div at bounding box center [251, 247] width 6 height 10
drag, startPoint x: 258, startPoint y: 244, endPoint x: 262, endPoint y: 244, distance: 4.4
click at [259, 244] on div at bounding box center [257, 247] width 6 height 10
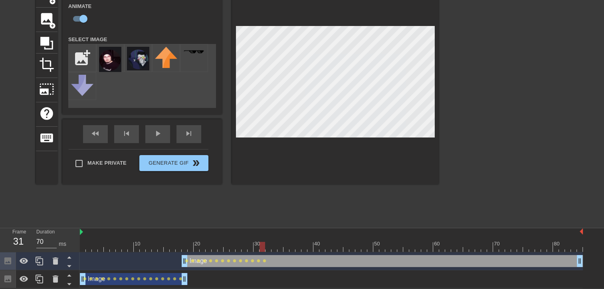
click at [264, 248] on div at bounding box center [263, 247] width 6 height 10
click at [267, 248] on div at bounding box center [269, 247] width 6 height 10
click at [271, 247] on div at bounding box center [269, 247] width 6 height 10
click at [273, 247] on div at bounding box center [331, 247] width 503 height 10
drag, startPoint x: 275, startPoint y: 246, endPoint x: 279, endPoint y: 245, distance: 4.0
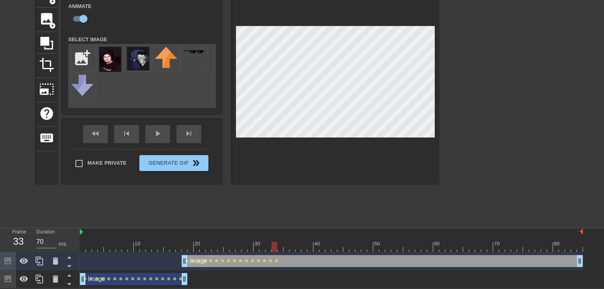
click at [277, 245] on div at bounding box center [275, 247] width 6 height 10
click at [283, 243] on div at bounding box center [331, 247] width 503 height 10
click at [283, 245] on div at bounding box center [281, 247] width 6 height 10
drag, startPoint x: 283, startPoint y: 245, endPoint x: 287, endPoint y: 246, distance: 4.2
click at [287, 246] on div at bounding box center [331, 247] width 503 height 10
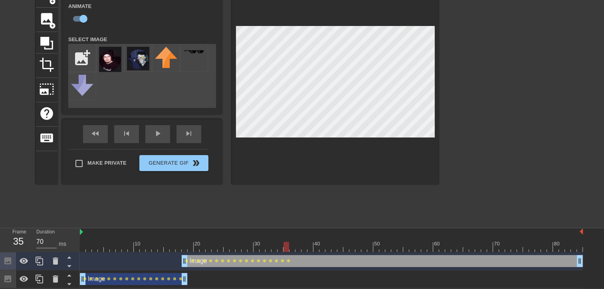
drag, startPoint x: 288, startPoint y: 245, endPoint x: 294, endPoint y: 245, distance: 6.4
click at [289, 245] on div at bounding box center [287, 247] width 6 height 10
click at [296, 243] on div at bounding box center [299, 247] width 6 height 10
click at [304, 245] on div at bounding box center [331, 247] width 503 height 10
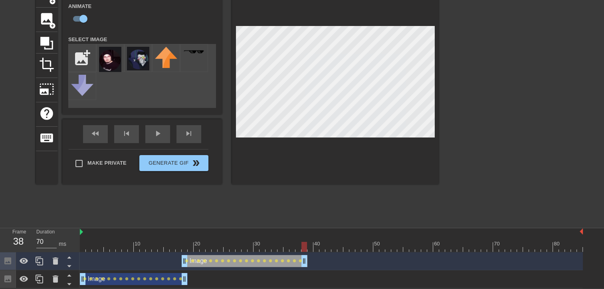
drag, startPoint x: 579, startPoint y: 263, endPoint x: 302, endPoint y: 264, distance: 277.2
click at [99, 137] on span "fast_rewind" at bounding box center [96, 134] width 10 height 10
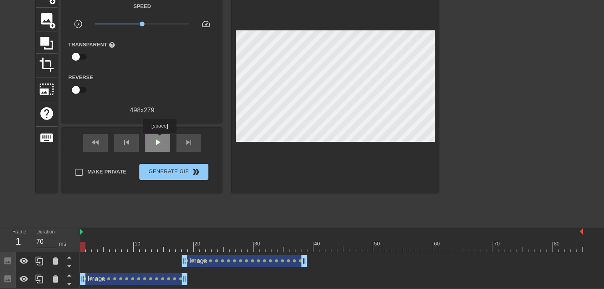
click at [159, 139] on span "play_arrow" at bounding box center [158, 142] width 10 height 10
click at [159, 139] on span "pause" at bounding box center [158, 142] width 10 height 10
drag, startPoint x: 490, startPoint y: 245, endPoint x: 85, endPoint y: 245, distance: 405.1
click at [85, 245] on div at bounding box center [83, 247] width 6 height 10
click at [46, 19] on span "image" at bounding box center [46, 18] width 15 height 15
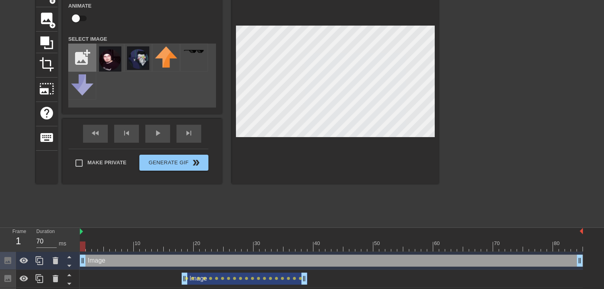
click at [84, 55] on input "file" at bounding box center [82, 57] width 27 height 27
type input "C:\fakepath\Zrzut ekranu 2025-08-27 212724.png"
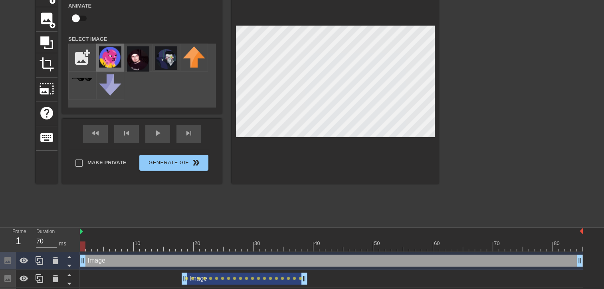
click at [109, 59] on img at bounding box center [110, 56] width 22 height 21
click at [75, 17] on input "checkbox" at bounding box center [76, 18] width 46 height 15
checkbox input "true"
click at [87, 245] on div at bounding box center [89, 246] width 6 height 10
drag, startPoint x: 91, startPoint y: 244, endPoint x: 96, endPoint y: 244, distance: 5.2
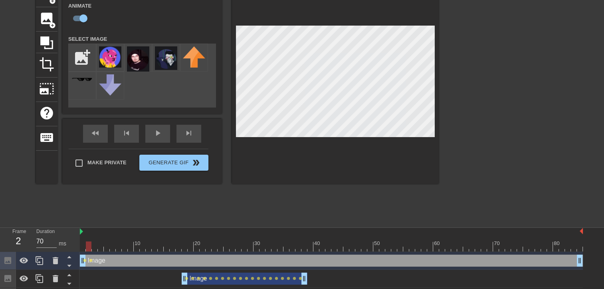
click at [91, 244] on div at bounding box center [89, 246] width 6 height 10
drag, startPoint x: 97, startPoint y: 245, endPoint x: 101, endPoint y: 246, distance: 4.4
click at [101, 246] on div at bounding box center [101, 246] width 6 height 10
click at [103, 246] on div at bounding box center [101, 246] width 6 height 10
click at [110, 245] on div at bounding box center [331, 246] width 503 height 10
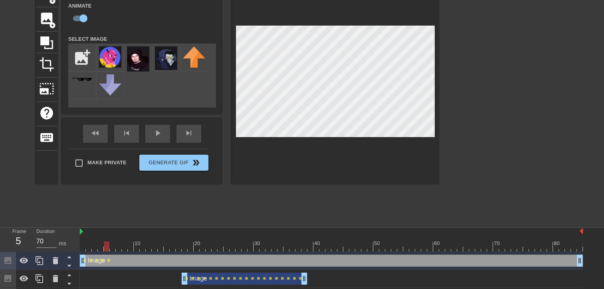
drag, startPoint x: 117, startPoint y: 242, endPoint x: 113, endPoint y: 243, distance: 4.2
click at [109, 243] on div at bounding box center [107, 246] width 6 height 10
click at [117, 245] on div at bounding box center [331, 246] width 503 height 10
click at [122, 241] on div at bounding box center [125, 246] width 6 height 10
click at [121, 247] on div at bounding box center [331, 246] width 503 height 10
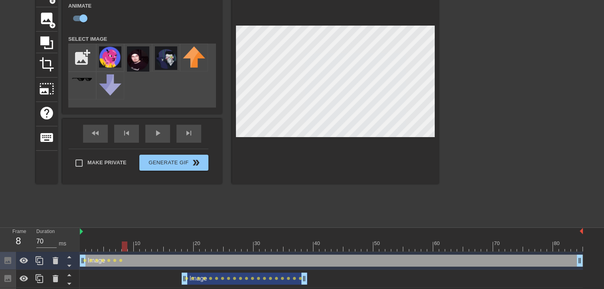
click at [123, 246] on div at bounding box center [331, 246] width 503 height 10
click at [128, 243] on div at bounding box center [131, 246] width 6 height 10
click at [129, 241] on div at bounding box center [131, 246] width 6 height 10
drag, startPoint x: 131, startPoint y: 244, endPoint x: 136, endPoint y: 244, distance: 4.8
click at [140, 244] on div at bounding box center [143, 246] width 6 height 10
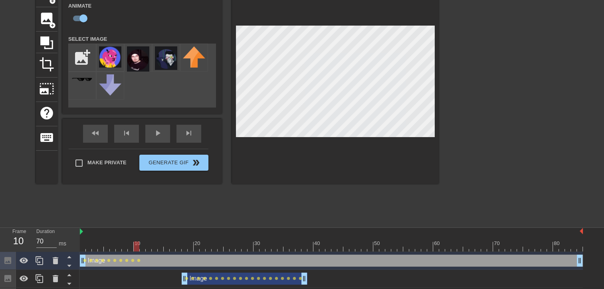
click at [139, 246] on div at bounding box center [137, 246] width 6 height 10
click at [145, 248] on div at bounding box center [143, 246] width 6 height 10
drag, startPoint x: 147, startPoint y: 244, endPoint x: 152, endPoint y: 245, distance: 4.6
click at [151, 245] on div at bounding box center [331, 246] width 503 height 10
click at [151, 245] on div at bounding box center [149, 246] width 6 height 10
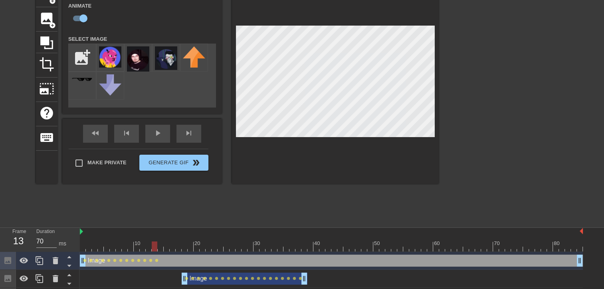
drag, startPoint x: 156, startPoint y: 246, endPoint x: 160, endPoint y: 247, distance: 4.0
click at [157, 247] on div at bounding box center [155, 246] width 6 height 10
click at [163, 248] on div at bounding box center [161, 246] width 6 height 10
click at [172, 248] on div at bounding box center [331, 246] width 503 height 10
drag, startPoint x: 170, startPoint y: 244, endPoint x: 175, endPoint y: 244, distance: 4.8
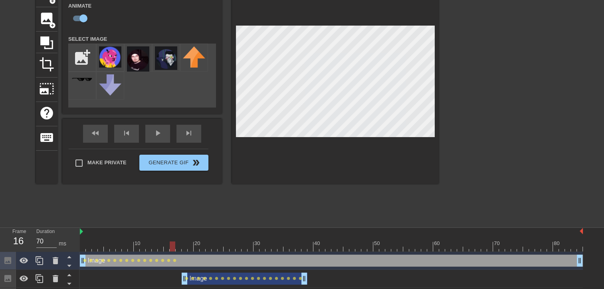
click at [175, 244] on div at bounding box center [173, 246] width 6 height 10
click at [180, 244] on div at bounding box center [331, 246] width 503 height 10
click at [181, 247] on div at bounding box center [331, 246] width 503 height 10
drag, startPoint x: 181, startPoint y: 247, endPoint x: 185, endPoint y: 244, distance: 4.3
click at [184, 246] on div at bounding box center [331, 246] width 503 height 10
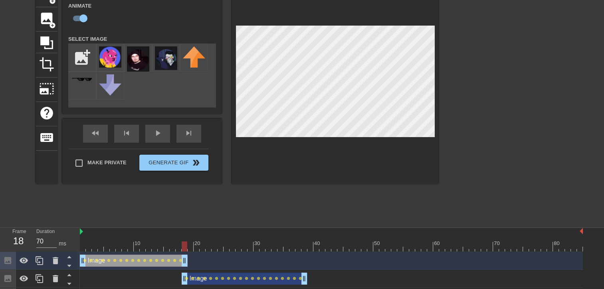
drag, startPoint x: 580, startPoint y: 261, endPoint x: 185, endPoint y: 264, distance: 394.7
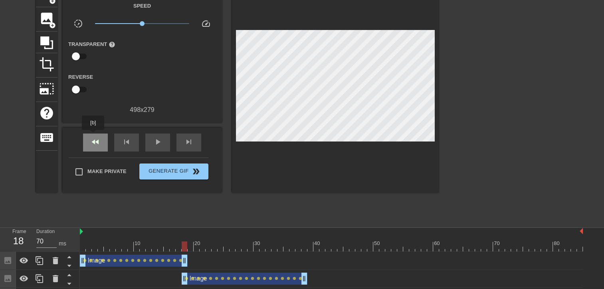
click at [93, 135] on div "fast_rewind" at bounding box center [95, 142] width 25 height 18
click at [158, 143] on span "play_arrow" at bounding box center [158, 142] width 10 height 10
click at [155, 141] on span "pause" at bounding box center [158, 142] width 10 height 10
drag, startPoint x: 375, startPoint y: 247, endPoint x: 348, endPoint y: 245, distance: 26.8
click at [348, 245] on div at bounding box center [347, 246] width 6 height 10
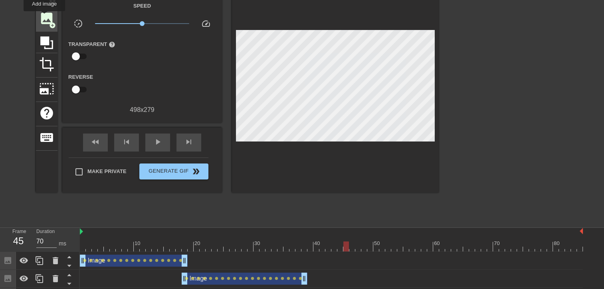
click at [44, 17] on span "image" at bounding box center [46, 18] width 15 height 15
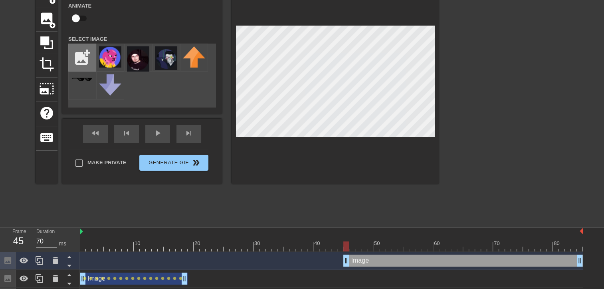
click at [84, 56] on input "file" at bounding box center [82, 57] width 27 height 27
type input "C:\fakepath\Zrzut ekranu 2025-08-30 091828.png"
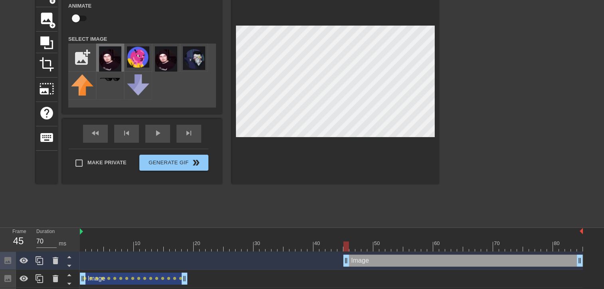
click at [105, 61] on img at bounding box center [110, 58] width 22 height 25
click at [348, 248] on div at bounding box center [347, 246] width 6 height 10
click at [350, 248] on div at bounding box center [353, 246] width 6 height 10
drag, startPoint x: 348, startPoint y: 260, endPoint x: 352, endPoint y: 260, distance: 4.0
click at [100, 136] on div "fast_rewind" at bounding box center [95, 134] width 25 height 18
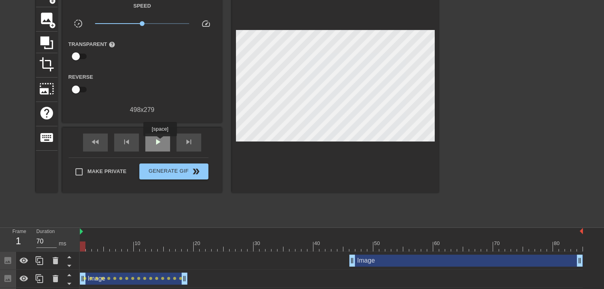
click at [160, 142] on span "play_arrow" at bounding box center [158, 142] width 10 height 10
click at [160, 142] on span "pause" at bounding box center [158, 142] width 10 height 10
click at [94, 141] on span "fast_rewind" at bounding box center [96, 142] width 10 height 10
drag, startPoint x: 83, startPoint y: 245, endPoint x: 356, endPoint y: 234, distance: 273.9
click at [356, 234] on div "10 20 30 40 50 60 70 80" at bounding box center [331, 240] width 503 height 24
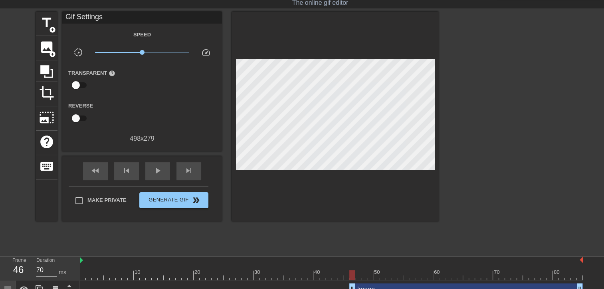
scroll to position [0, 0]
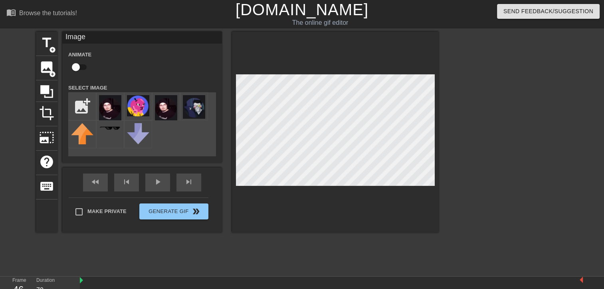
click at [79, 68] on input "checkbox" at bounding box center [76, 67] width 46 height 15
checkbox input "true"
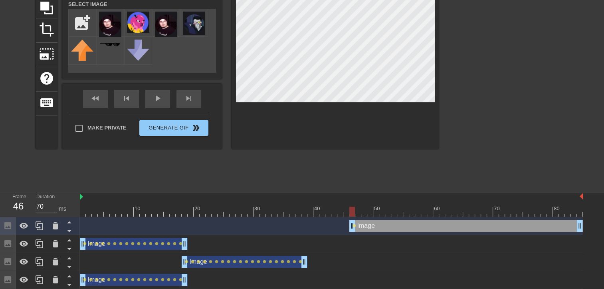
scroll to position [85, 0]
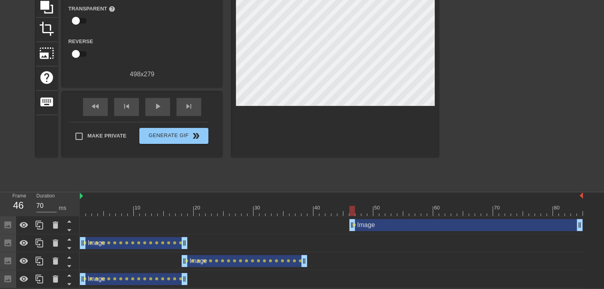
click at [353, 215] on div "10 20 30 40 50 60 70 80" at bounding box center [331, 204] width 503 height 24
click at [355, 211] on div at bounding box center [353, 211] width 6 height 10
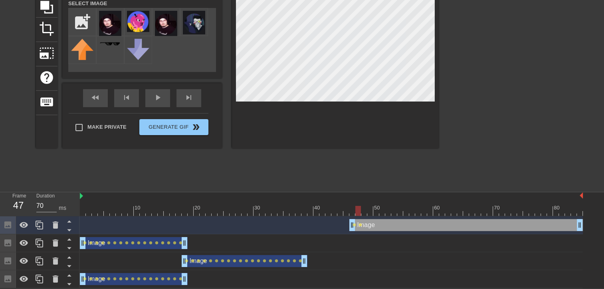
click at [361, 207] on div at bounding box center [359, 211] width 6 height 10
click at [366, 207] on div at bounding box center [365, 211] width 6 height 10
click at [368, 207] on div at bounding box center [371, 211] width 6 height 10
drag, startPoint x: 374, startPoint y: 121, endPoint x: 349, endPoint y: 144, distance: 33.9
click at [349, 144] on div at bounding box center [335, 47] width 207 height 201
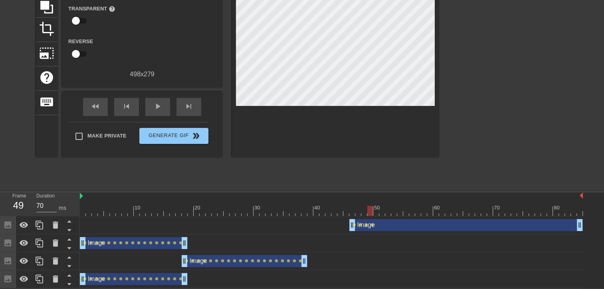
click at [373, 207] on div at bounding box center [371, 211] width 6 height 10
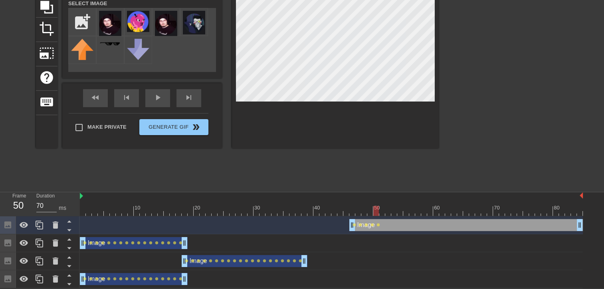
drag, startPoint x: 377, startPoint y: 209, endPoint x: 382, endPoint y: 209, distance: 4.8
click at [381, 209] on div at bounding box center [331, 211] width 503 height 10
drag, startPoint x: 385, startPoint y: 205, endPoint x: 380, endPoint y: 205, distance: 4.8
click at [385, 206] on div at bounding box center [388, 211] width 6 height 10
click at [385, 207] on div at bounding box center [331, 211] width 503 height 10
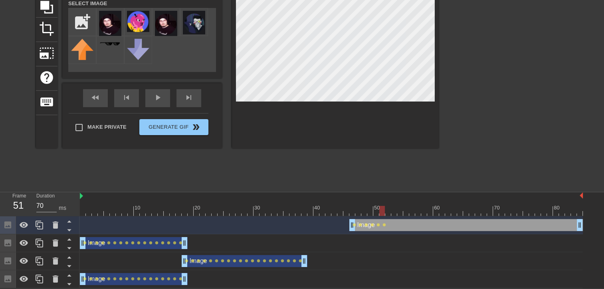
click at [386, 207] on div at bounding box center [331, 211] width 503 height 10
click at [393, 208] on div at bounding box center [331, 211] width 503 height 10
click at [399, 207] on div at bounding box center [331, 211] width 503 height 10
click at [403, 207] on div at bounding box center [400, 211] width 6 height 10
click at [404, 207] on div at bounding box center [406, 211] width 6 height 10
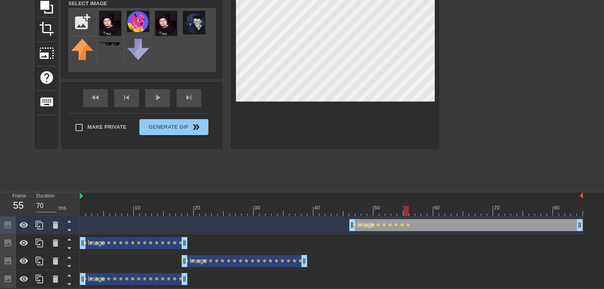
drag, startPoint x: 407, startPoint y: 210, endPoint x: 411, endPoint y: 210, distance: 4.0
click at [409, 210] on div at bounding box center [406, 211] width 6 height 10
drag, startPoint x: 411, startPoint y: 206, endPoint x: 417, endPoint y: 207, distance: 6.4
click at [415, 207] on div at bounding box center [412, 211] width 6 height 10
click at [421, 210] on div at bounding box center [418, 211] width 6 height 10
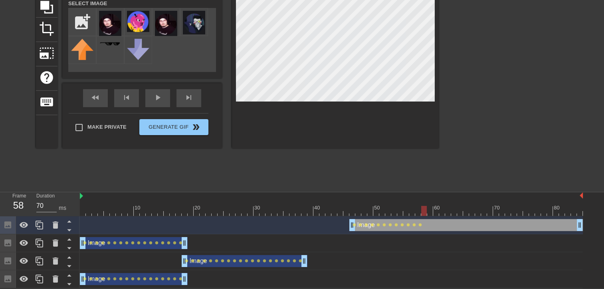
click at [423, 211] on div at bounding box center [424, 211] width 6 height 10
click at [428, 210] on div at bounding box center [331, 211] width 503 height 10
click at [433, 209] on div at bounding box center [430, 211] width 6 height 10
click at [440, 209] on div at bounding box center [331, 211] width 503 height 10
click at [443, 210] on div at bounding box center [442, 211] width 6 height 10
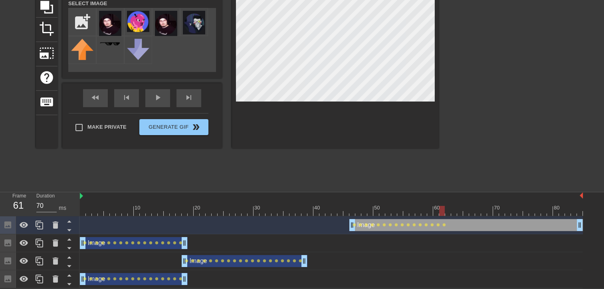
click at [444, 210] on div at bounding box center [442, 211] width 6 height 10
click at [447, 210] on div at bounding box center [331, 211] width 503 height 10
click at [451, 209] on div at bounding box center [448, 211] width 6 height 10
click at [455, 209] on div at bounding box center [331, 211] width 503 height 10
click at [456, 209] on div at bounding box center [331, 211] width 503 height 10
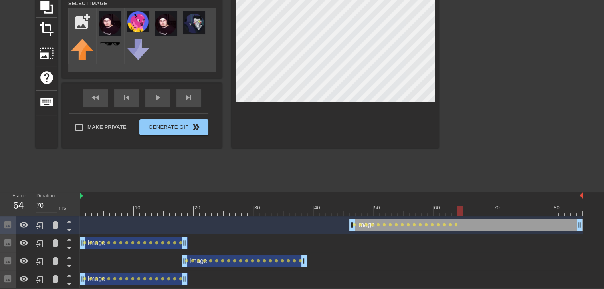
click at [459, 209] on div at bounding box center [331, 211] width 503 height 10
drag, startPoint x: 459, startPoint y: 205, endPoint x: 463, endPoint y: 206, distance: 4.4
click at [463, 206] on div at bounding box center [331, 211] width 503 height 10
drag, startPoint x: 460, startPoint y: 207, endPoint x: 464, endPoint y: 207, distance: 4.0
click at [464, 207] on div at bounding box center [466, 211] width 6 height 10
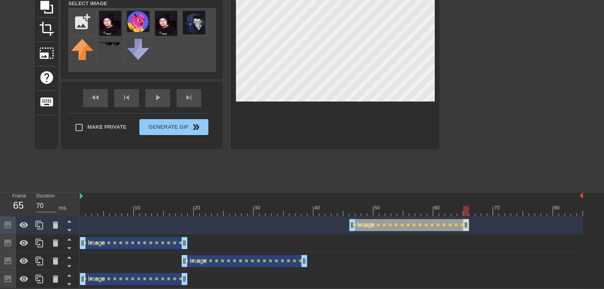
drag, startPoint x: 578, startPoint y: 225, endPoint x: 465, endPoint y: 227, distance: 113.5
click at [98, 96] on div "fast_rewind" at bounding box center [95, 98] width 25 height 18
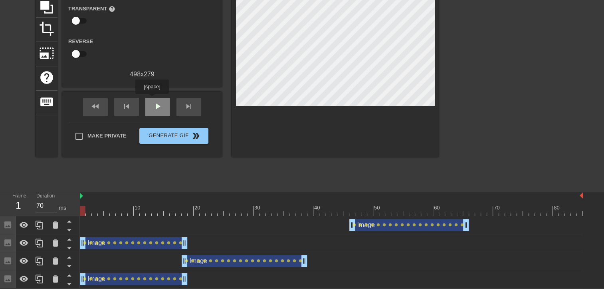
click at [152, 100] on div "play_arrow" at bounding box center [157, 107] width 25 height 18
click at [153, 108] on span "pause" at bounding box center [158, 106] width 10 height 10
drag, startPoint x: 491, startPoint y: 207, endPoint x: 470, endPoint y: 211, distance: 20.8
click at [470, 211] on div at bounding box center [472, 211] width 6 height 10
click at [471, 209] on div at bounding box center [472, 211] width 6 height 10
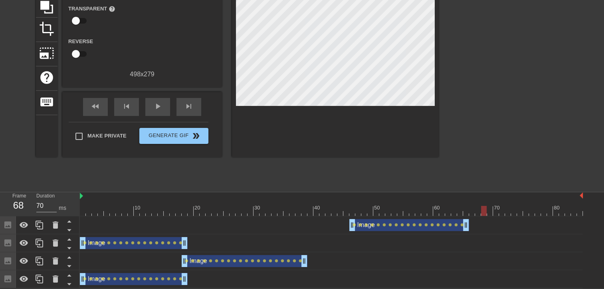
drag, startPoint x: 475, startPoint y: 209, endPoint x: 483, endPoint y: 209, distance: 7.2
click at [483, 209] on div at bounding box center [331, 211] width 503 height 10
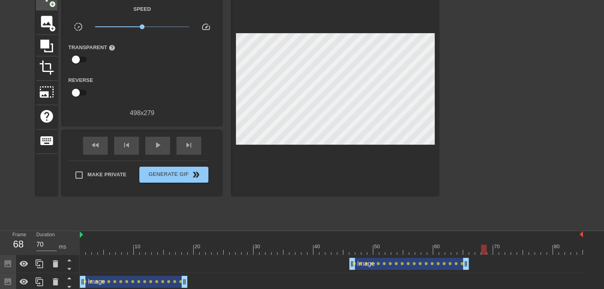
scroll to position [5, 0]
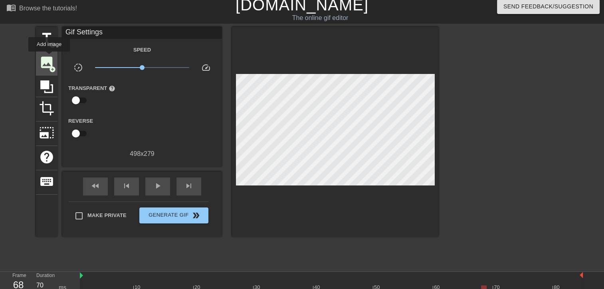
click at [49, 57] on span "image" at bounding box center [46, 62] width 15 height 15
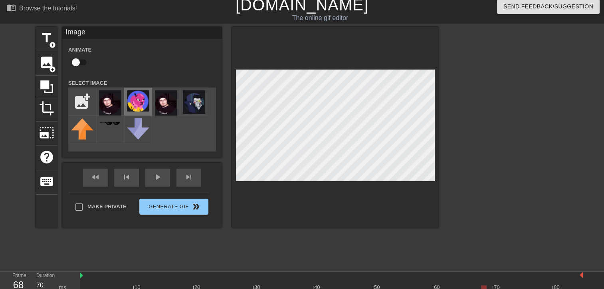
click at [131, 97] on img at bounding box center [138, 100] width 22 height 21
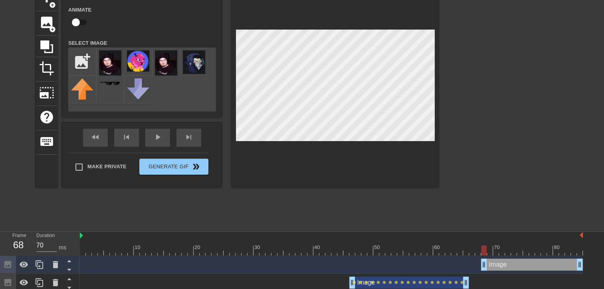
click at [80, 24] on input "checkbox" at bounding box center [76, 22] width 46 height 15
checkbox input "true"
click at [489, 247] on div at bounding box center [490, 250] width 6 height 10
click at [495, 247] on div at bounding box center [496, 250] width 6 height 10
drag, startPoint x: 496, startPoint y: 246, endPoint x: 500, endPoint y: 247, distance: 4.0
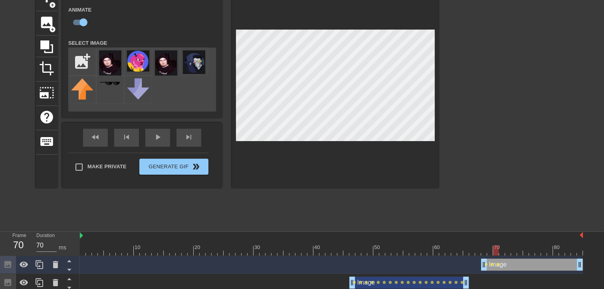
click at [499, 246] on div at bounding box center [496, 250] width 6 height 10
click at [505, 251] on div at bounding box center [502, 250] width 6 height 10
drag, startPoint x: 507, startPoint y: 250, endPoint x: 512, endPoint y: 250, distance: 5.3
click at [511, 250] on div at bounding box center [508, 250] width 6 height 10
drag, startPoint x: 513, startPoint y: 248, endPoint x: 518, endPoint y: 249, distance: 4.5
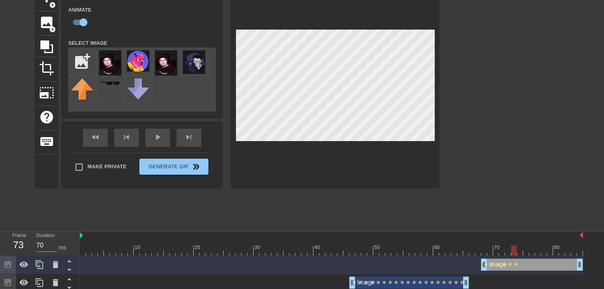
click at [517, 249] on div at bounding box center [514, 250] width 6 height 10
drag, startPoint x: 520, startPoint y: 250, endPoint x: 525, endPoint y: 250, distance: 4.4
click at [525, 250] on div at bounding box center [526, 250] width 6 height 10
click at [350, 29] on div at bounding box center [335, 87] width 207 height 201
drag, startPoint x: 526, startPoint y: 248, endPoint x: 530, endPoint y: 249, distance: 4.9
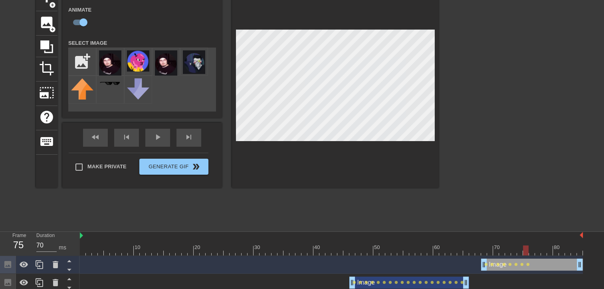
click at [529, 249] on div at bounding box center [526, 250] width 6 height 10
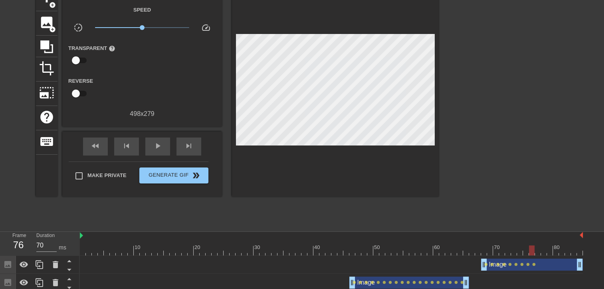
click at [326, 30] on div at bounding box center [335, 92] width 207 height 210
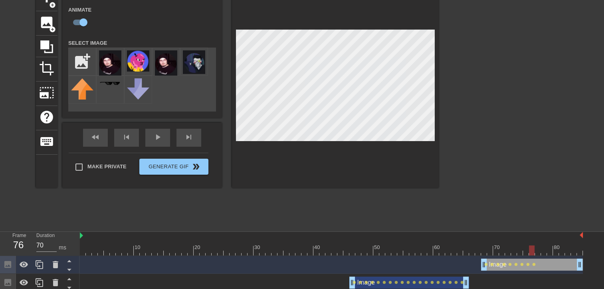
click at [535, 249] on div at bounding box center [532, 250] width 6 height 10
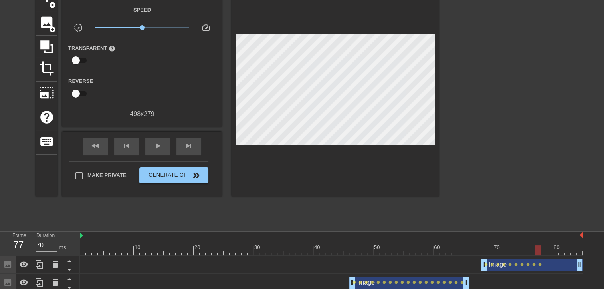
click at [311, 30] on div at bounding box center [335, 92] width 207 height 210
click at [311, 28] on div at bounding box center [335, 92] width 207 height 210
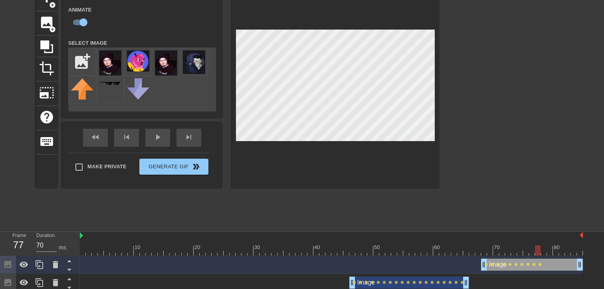
click at [541, 248] on div at bounding box center [538, 250] width 6 height 10
click at [296, 29] on div at bounding box center [335, 87] width 207 height 201
click at [549, 252] on div at bounding box center [331, 250] width 503 height 10
click at [554, 251] on div at bounding box center [556, 250] width 6 height 10
click at [559, 252] on div at bounding box center [556, 250] width 6 height 10
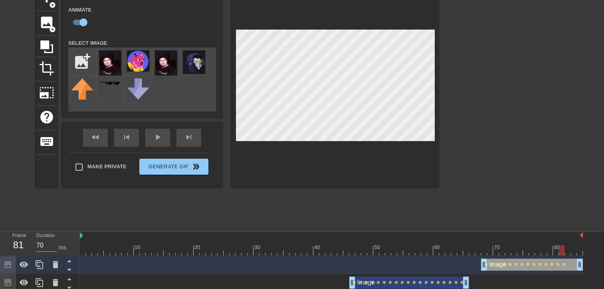
click at [565, 248] on div at bounding box center [562, 250] width 6 height 10
click at [571, 251] on div at bounding box center [568, 250] width 6 height 10
drag, startPoint x: 574, startPoint y: 252, endPoint x: 559, endPoint y: 250, distance: 14.8
click at [559, 250] on div at bounding box center [562, 250] width 6 height 10
click at [564, 250] on div at bounding box center [562, 250] width 6 height 10
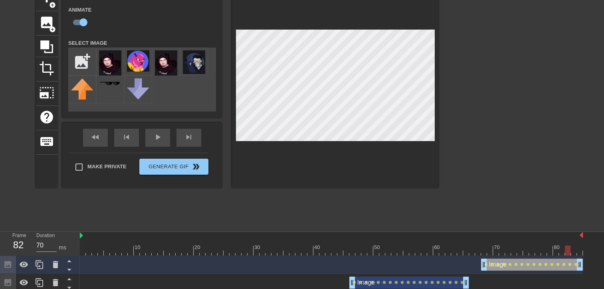
click at [567, 250] on div at bounding box center [331, 250] width 503 height 10
drag, startPoint x: 568, startPoint y: 250, endPoint x: 573, endPoint y: 249, distance: 4.5
click at [573, 249] on div at bounding box center [574, 250] width 6 height 10
click at [578, 245] on div at bounding box center [580, 250] width 6 height 10
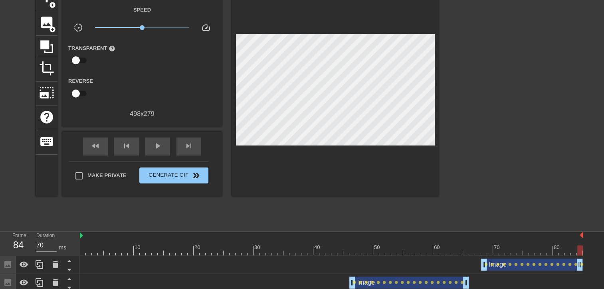
drag, startPoint x: 580, startPoint y: 246, endPoint x: 585, endPoint y: 247, distance: 5.2
click at [585, 247] on div "10 20 30 40 50 60 70 80 Image drag_handle drag_handle lens lens lens lens lens …" at bounding box center [342, 289] width 525 height 114
click at [99, 143] on span "fast_rewind" at bounding box center [96, 146] width 10 height 10
click at [152, 145] on div "play_arrow" at bounding box center [157, 146] width 25 height 18
drag, startPoint x: 240, startPoint y: 250, endPoint x: 97, endPoint y: 220, distance: 146.2
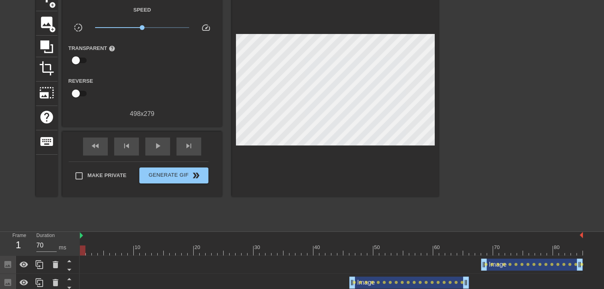
click at [81, 232] on div "10 20 30 40 50 60 70 80" at bounding box center [331, 244] width 503 height 24
click at [153, 142] on span "play_arrow" at bounding box center [158, 146] width 10 height 10
click at [153, 142] on span "pause" at bounding box center [158, 146] width 10 height 10
click at [153, 142] on span "play_arrow" at bounding box center [158, 146] width 10 height 10
click at [153, 142] on span "pause" at bounding box center [158, 146] width 10 height 10
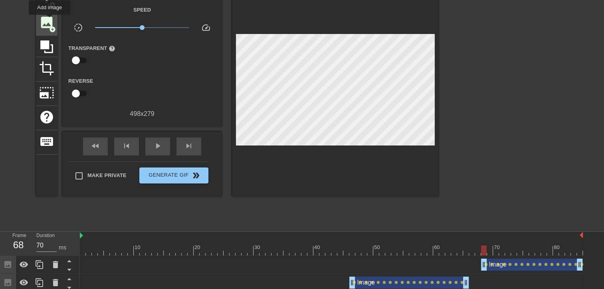
click at [46, 20] on span "image" at bounding box center [46, 22] width 15 height 15
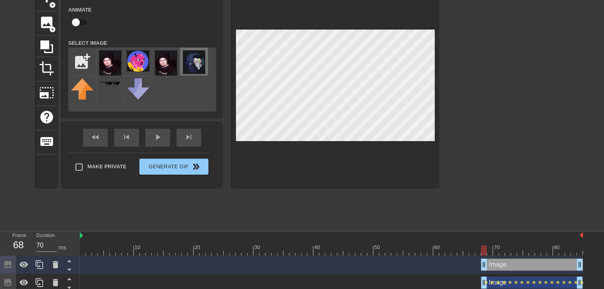
click at [202, 65] on img at bounding box center [194, 62] width 22 height 24
click at [486, 248] on div at bounding box center [484, 250] width 6 height 10
click at [488, 250] on div at bounding box center [331, 250] width 503 height 10
click at [492, 250] on div at bounding box center [490, 250] width 6 height 10
click at [490, 250] on div at bounding box center [490, 250] width 6 height 10
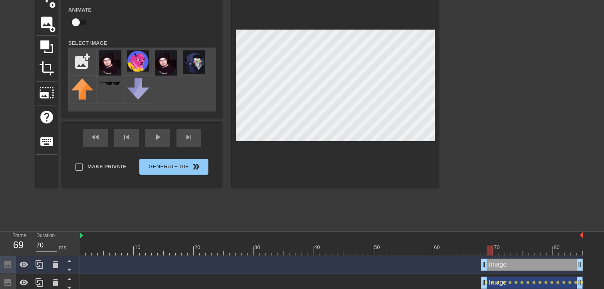
click at [79, 22] on input "checkbox" at bounding box center [76, 22] width 46 height 15
checkbox input "true"
drag, startPoint x: 491, startPoint y: 247, endPoint x: 496, endPoint y: 249, distance: 5.9
click at [496, 249] on div at bounding box center [496, 250] width 6 height 10
click at [499, 252] on div at bounding box center [496, 250] width 6 height 10
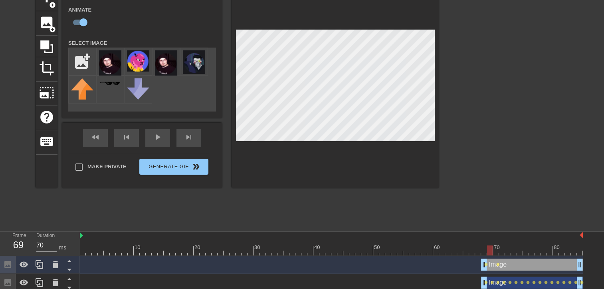
drag, startPoint x: 499, startPoint y: 252, endPoint x: 490, endPoint y: 252, distance: 8.8
click at [490, 252] on div at bounding box center [331, 250] width 503 height 10
click at [499, 252] on div at bounding box center [502, 250] width 6 height 10
click at [497, 249] on div at bounding box center [496, 250] width 6 height 10
click at [499, 250] on div at bounding box center [496, 250] width 6 height 10
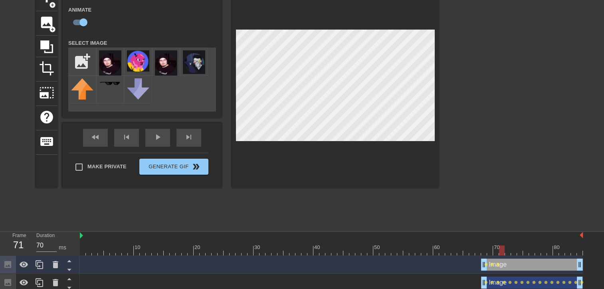
click at [500, 250] on div at bounding box center [502, 250] width 6 height 10
click at [507, 248] on div at bounding box center [508, 250] width 6 height 10
click at [513, 250] on div at bounding box center [514, 250] width 6 height 10
click at [517, 253] on div at bounding box center [331, 250] width 503 height 10
click at [515, 251] on div at bounding box center [514, 250] width 6 height 10
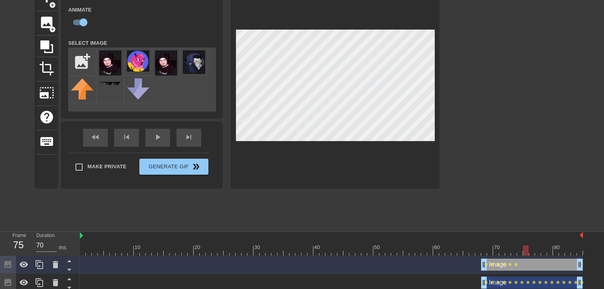
click at [518, 251] on div at bounding box center [331, 250] width 503 height 10
drag, startPoint x: 527, startPoint y: 253, endPoint x: 522, endPoint y: 252, distance: 5.3
click at [522, 252] on div at bounding box center [520, 250] width 6 height 10
drag, startPoint x: 521, startPoint y: 250, endPoint x: 532, endPoint y: 252, distance: 10.9
click at [531, 251] on div at bounding box center [532, 250] width 6 height 10
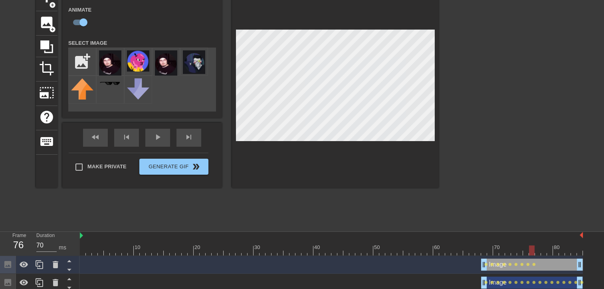
click at [535, 254] on div at bounding box center [532, 250] width 6 height 10
click at [538, 249] on div at bounding box center [331, 250] width 503 height 10
click at [542, 250] on div at bounding box center [331, 250] width 503 height 10
click at [546, 249] on div at bounding box center [544, 250] width 6 height 10
drag, startPoint x: 542, startPoint y: 253, endPoint x: 546, endPoint y: 252, distance: 4.9
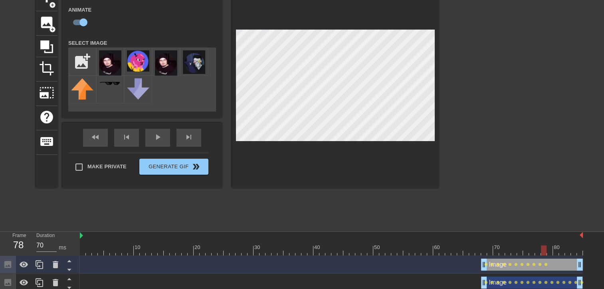
click at [546, 252] on div at bounding box center [544, 250] width 6 height 10
click at [549, 252] on div at bounding box center [550, 250] width 6 height 10
click at [554, 247] on div at bounding box center [331, 250] width 503 height 10
click at [560, 248] on div at bounding box center [331, 250] width 503 height 10
drag, startPoint x: 569, startPoint y: 249, endPoint x: 564, endPoint y: 250, distance: 4.8
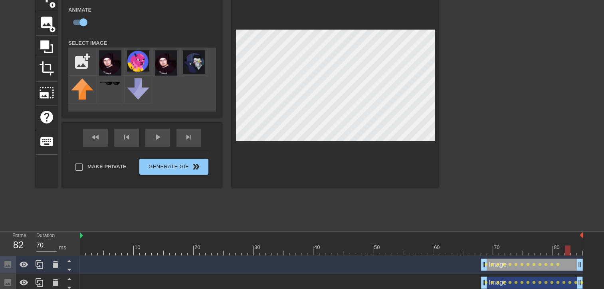
click at [565, 250] on div at bounding box center [568, 250] width 6 height 10
drag, startPoint x: 561, startPoint y: 249, endPoint x: 566, endPoint y: 249, distance: 4.4
click at [566, 249] on div at bounding box center [568, 250] width 6 height 10
drag, startPoint x: 564, startPoint y: 254, endPoint x: 558, endPoint y: 253, distance: 6.4
click at [558, 253] on div at bounding box center [331, 250] width 503 height 10
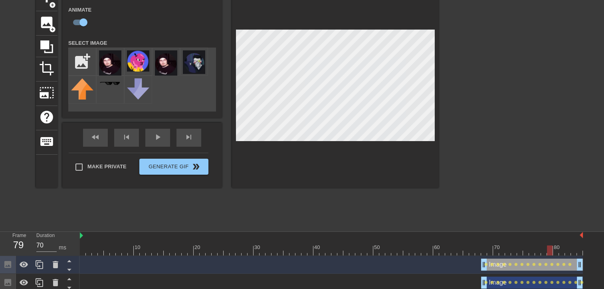
click at [553, 252] on div at bounding box center [331, 250] width 503 height 10
drag, startPoint x: 551, startPoint y: 248, endPoint x: 562, endPoint y: 248, distance: 10.8
click at [562, 248] on div at bounding box center [562, 250] width 6 height 10
click at [233, 62] on div at bounding box center [335, 87] width 207 height 201
click at [560, 251] on div at bounding box center [562, 250] width 6 height 10
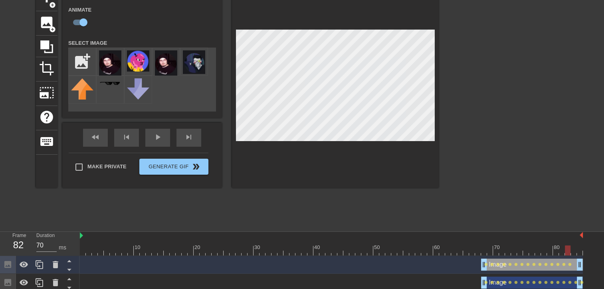
drag, startPoint x: 561, startPoint y: 250, endPoint x: 566, endPoint y: 251, distance: 4.4
click at [566, 251] on div at bounding box center [568, 250] width 6 height 10
click at [572, 251] on div at bounding box center [574, 250] width 6 height 10
click at [231, 63] on div "title add_circle image add_circle crop photo_size_select_large help keyboard Im…" at bounding box center [237, 87] width 403 height 201
click at [577, 250] on div at bounding box center [574, 250] width 6 height 10
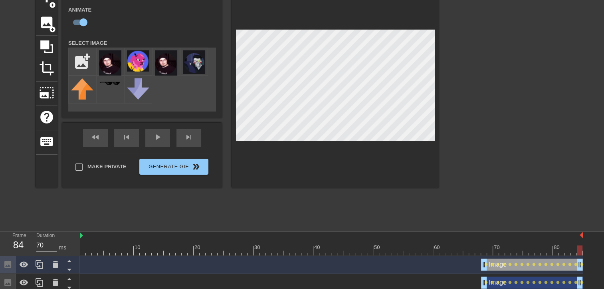
click at [227, 62] on div "title add_circle image add_circle crop photo_size_select_large help keyboard Im…" at bounding box center [237, 87] width 403 height 201
click at [107, 137] on div "fast_rewind" at bounding box center [95, 138] width 25 height 18
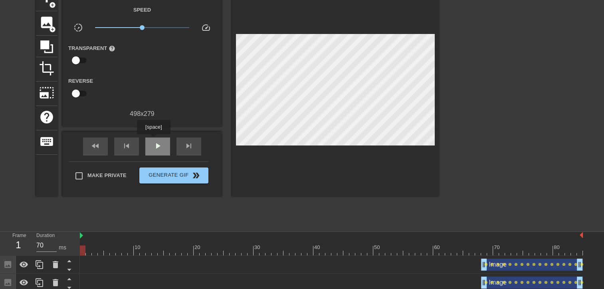
click at [153, 141] on span "play_arrow" at bounding box center [158, 146] width 10 height 10
click at [146, 145] on div "pause" at bounding box center [157, 146] width 25 height 18
click at [91, 146] on span "fast_rewind" at bounding box center [96, 146] width 10 height 10
drag, startPoint x: 83, startPoint y: 245, endPoint x: 483, endPoint y: 257, distance: 399.7
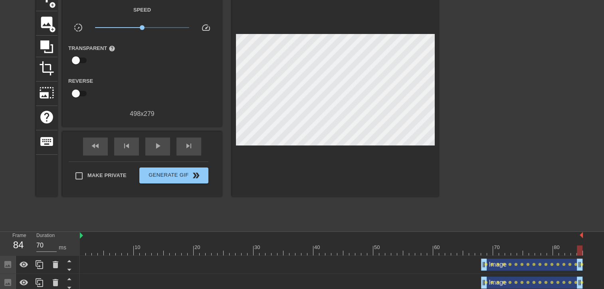
drag, startPoint x: 480, startPoint y: 251, endPoint x: 594, endPoint y: 250, distance: 114.6
click at [101, 141] on div "fast_rewind" at bounding box center [95, 146] width 25 height 18
click at [166, 146] on div "play_arrow" at bounding box center [157, 146] width 25 height 18
click at [156, 146] on span "pause" at bounding box center [158, 146] width 10 height 10
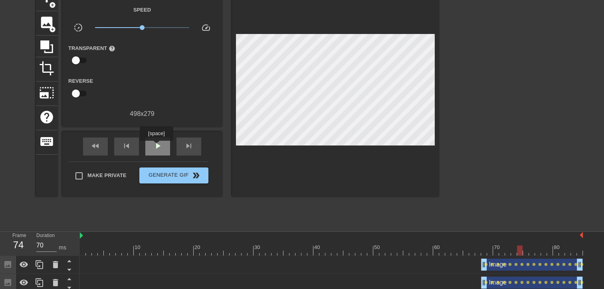
click at [156, 146] on span "play_arrow" at bounding box center [158, 146] width 10 height 10
click at [156, 146] on span "pause" at bounding box center [158, 146] width 10 height 10
drag, startPoint x: 551, startPoint y: 252, endPoint x: 546, endPoint y: 251, distance: 5.2
click at [546, 251] on div at bounding box center [544, 250] width 6 height 10
click at [50, 24] on span "image" at bounding box center [46, 22] width 15 height 15
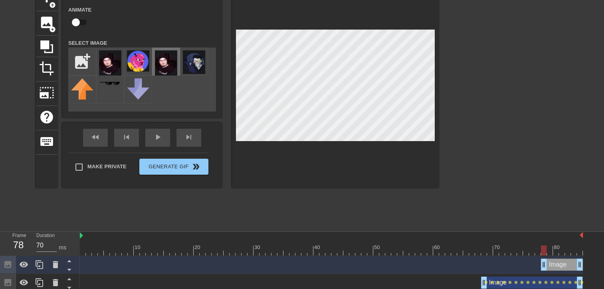
click at [167, 62] on img at bounding box center [166, 62] width 22 height 25
click at [443, 63] on div "title add_circle image add_circle crop photo_size_select_large help keyboard Im…" at bounding box center [302, 107] width 604 height 240
click at [79, 18] on input "checkbox" at bounding box center [76, 22] width 46 height 15
checkbox input "true"
click at [548, 252] on div at bounding box center [550, 250] width 6 height 10
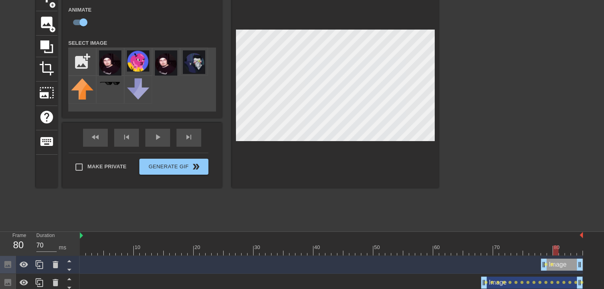
click at [553, 249] on div at bounding box center [556, 250] width 6 height 10
click at [438, 58] on div at bounding box center [335, 87] width 207 height 201
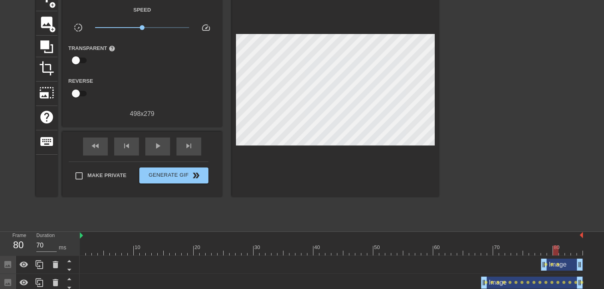
click at [436, 58] on div at bounding box center [335, 92] width 207 height 210
drag, startPoint x: 556, startPoint y: 252, endPoint x: 602, endPoint y: 253, distance: 46.4
click at [101, 143] on div "fast_rewind" at bounding box center [95, 146] width 25 height 18
click at [160, 146] on span "play_arrow" at bounding box center [158, 146] width 10 height 10
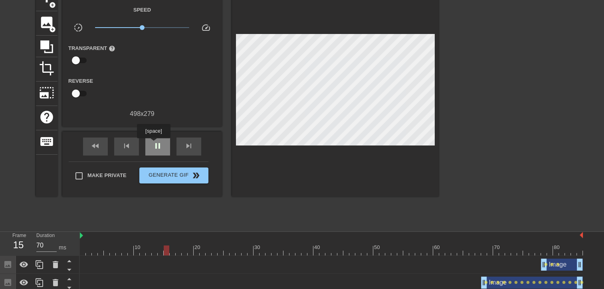
click at [157, 143] on span "pause" at bounding box center [158, 146] width 10 height 10
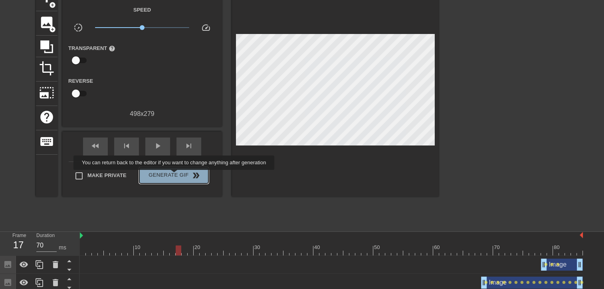
click at [175, 175] on span "Generate Gif double_arrow" at bounding box center [174, 176] width 63 height 10
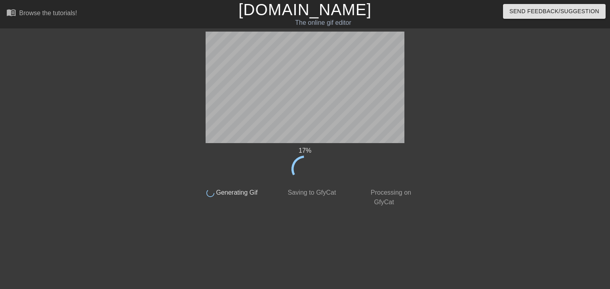
click at [321, 214] on div "17 % done Generating Gif done Saving to GfyCat done Processing on GfyCat title …" at bounding box center [305, 152] width 225 height 240
click at [476, 235] on div at bounding box center [487, 152] width 120 height 240
click at [338, 225] on div "58 % done Generating Gif done Saving to GfyCat done Processing on GfyCat title …" at bounding box center [305, 152] width 225 height 240
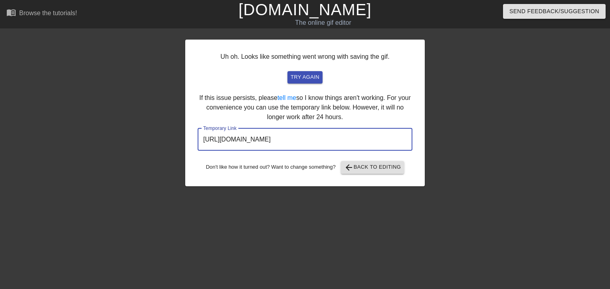
drag, startPoint x: 374, startPoint y: 141, endPoint x: 181, endPoint y: 147, distance: 193.0
click at [181, 147] on div "Uh oh. Looks like something went wrong with saving the gif. try again If this i…" at bounding box center [305, 152] width 610 height 240
click at [303, 78] on span "try again" at bounding box center [305, 77] width 29 height 9
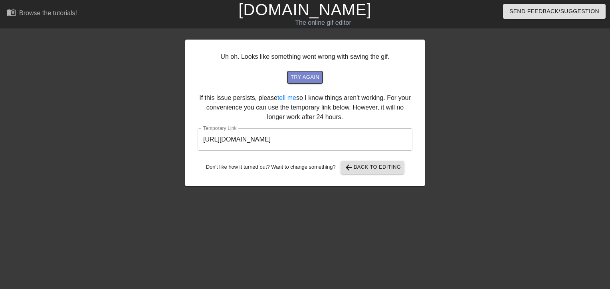
click at [309, 79] on span "try again" at bounding box center [305, 77] width 29 height 9
click at [292, 96] on link "tell me" at bounding box center [287, 97] width 19 height 7
click at [357, 165] on span "arrow_back Back to Editing" at bounding box center [372, 168] width 57 height 10
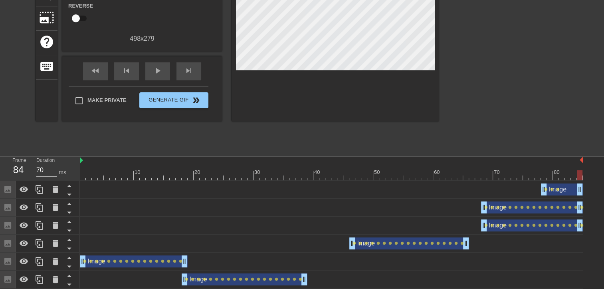
scroll to position [139, 0]
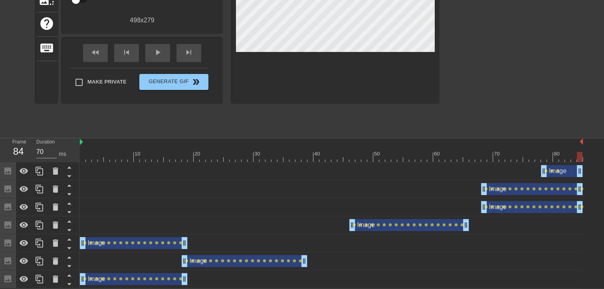
drag, startPoint x: -2, startPoint y: 140, endPoint x: 23, endPoint y: 141, distance: 24.4
click at [36, 144] on div "Frame 84 Duration 70 ms" at bounding box center [40, 150] width 80 height 24
drag, startPoint x: 5, startPoint y: 137, endPoint x: 85, endPoint y: 143, distance: 80.1
click at [94, 145] on div "Frame 84 Duration 70 ms 10 20 30 40 50 60 70 80 Image drag_handle drag_handle l…" at bounding box center [302, 213] width 604 height 150
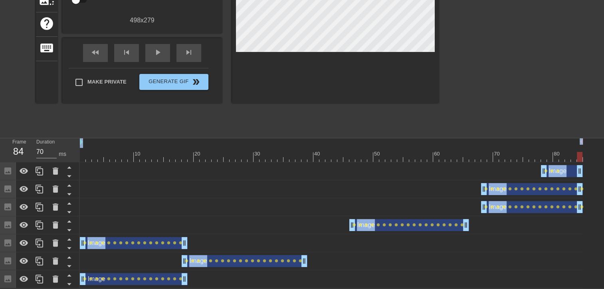
drag, startPoint x: 74, startPoint y: 135, endPoint x: 563, endPoint y: 262, distance: 505.5
click at [563, 262] on div "menu_book Browse the tutorials! Gifntext.com The online gif editor Send Feedbac…" at bounding box center [302, 75] width 604 height 426
click at [322, 183] on div "Image drag_handle drag_handle lens lens lens lens lens lens lens lens lens lens…" at bounding box center [331, 189] width 503 height 12
click at [325, 177] on div "Image drag_handle drag_handle lens lens lens" at bounding box center [331, 171] width 503 height 18
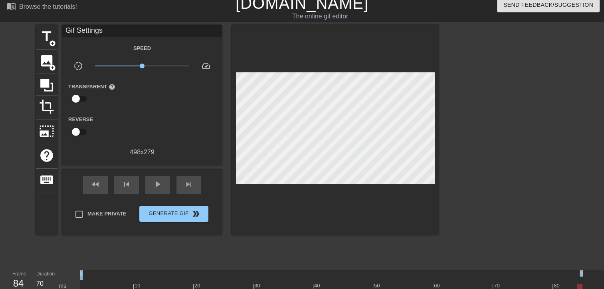
scroll to position [0, 0]
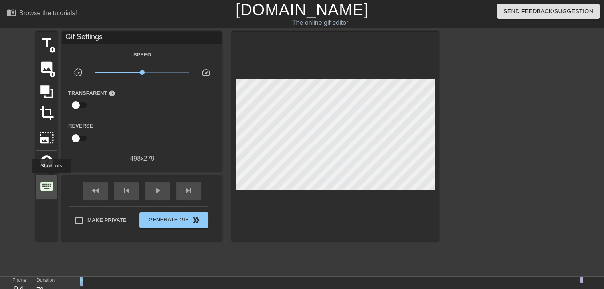
click at [51, 179] on span "keyboard" at bounding box center [46, 186] width 15 height 15
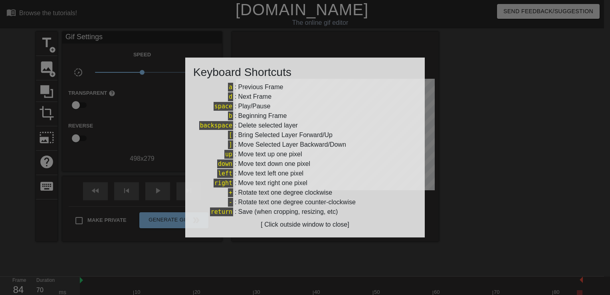
click at [443, 95] on div at bounding box center [305, 147] width 610 height 295
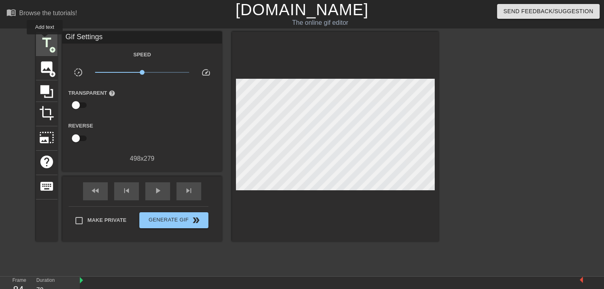
click at [45, 40] on span "title" at bounding box center [46, 42] width 15 height 15
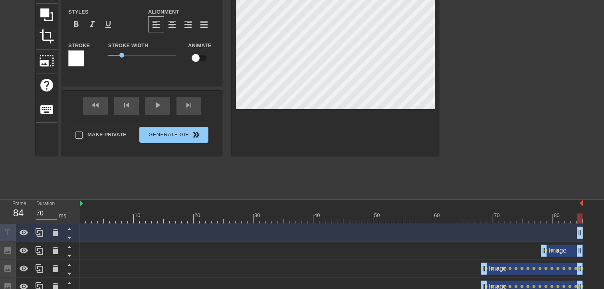
scroll to position [157, 0]
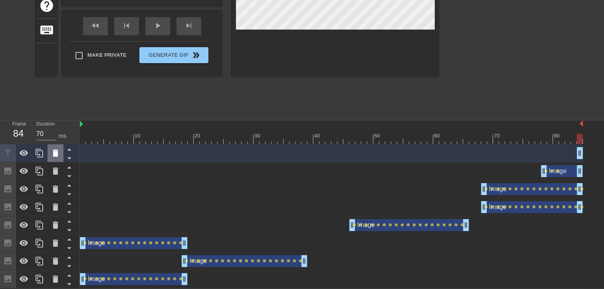
click at [60, 153] on icon at bounding box center [56, 153] width 10 height 10
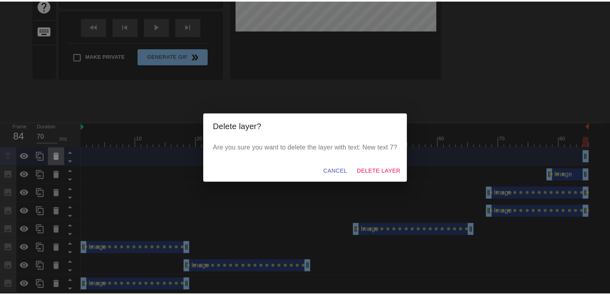
scroll to position [151, 0]
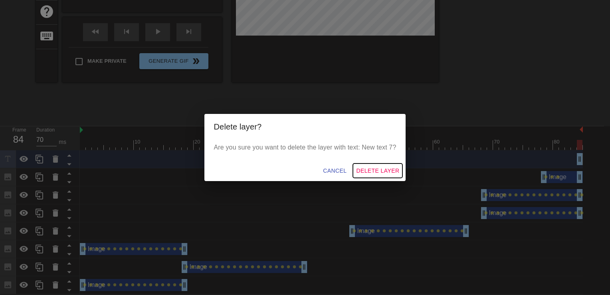
click at [371, 166] on span "Delete Layer" at bounding box center [377, 171] width 43 height 10
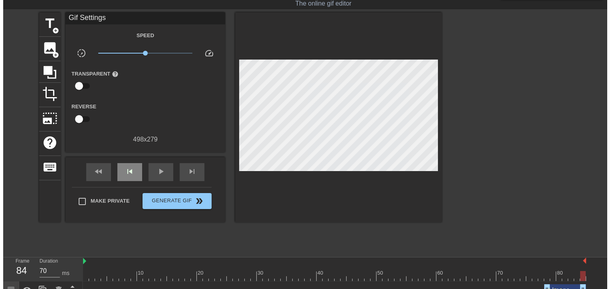
scroll to position [0, 0]
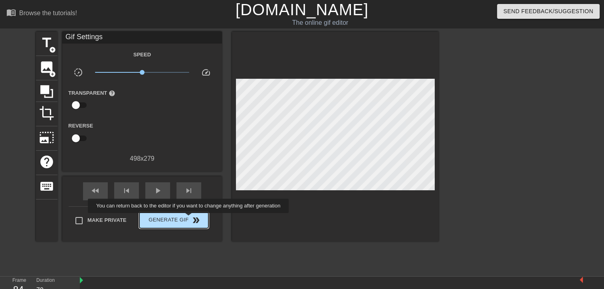
click at [191, 219] on span "double_arrow" at bounding box center [196, 220] width 10 height 10
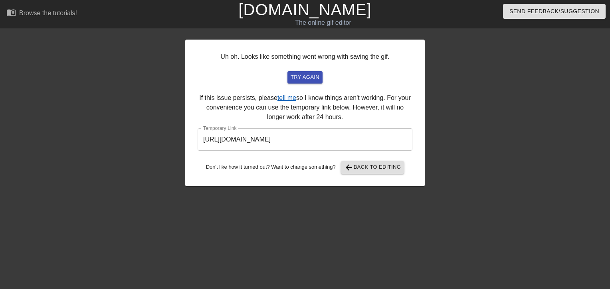
click at [286, 96] on link "tell me" at bounding box center [287, 97] width 19 height 7
click at [285, 97] on link "tell me" at bounding box center [287, 97] width 19 height 7
click at [292, 97] on link "tell me" at bounding box center [287, 97] width 19 height 7
click at [288, 98] on link "tell me" at bounding box center [287, 97] width 19 height 7
click at [308, 78] on span "try again" at bounding box center [305, 77] width 29 height 9
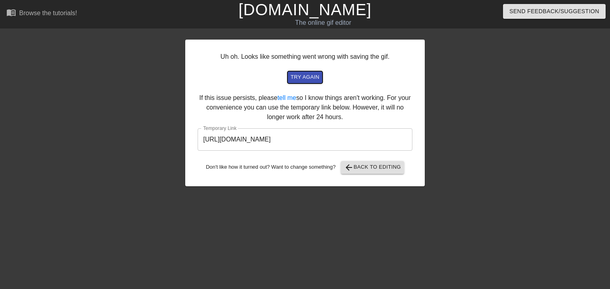
click at [298, 77] on span "try again" at bounding box center [305, 77] width 29 height 9
click at [280, 97] on link "tell me" at bounding box center [287, 97] width 19 height 7
drag, startPoint x: 288, startPoint y: 102, endPoint x: 268, endPoint y: 89, distance: 23.6
click at [268, 89] on div "Uh oh. Looks like something went wrong with saving the gif. try again If this i…" at bounding box center [305, 113] width 240 height 147
click at [284, 98] on link "tell me" at bounding box center [287, 97] width 19 height 7
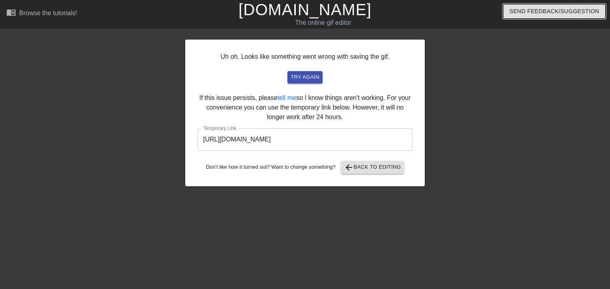
click at [568, 10] on span "Send Feedback/Suggestion" at bounding box center [555, 11] width 90 height 10
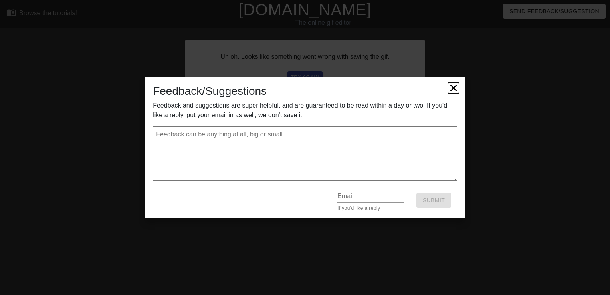
click at [454, 90] on icon at bounding box center [453, 87] width 11 height 11
type textarea "x"
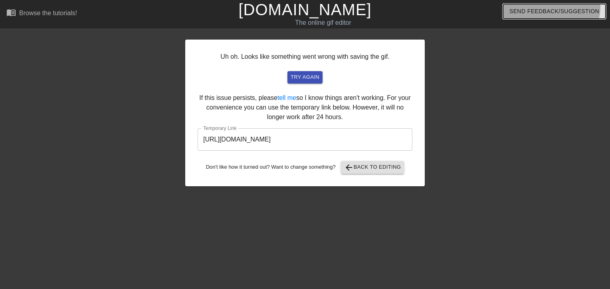
click at [558, 7] on span "Send Feedback/Suggestion" at bounding box center [555, 11] width 90 height 10
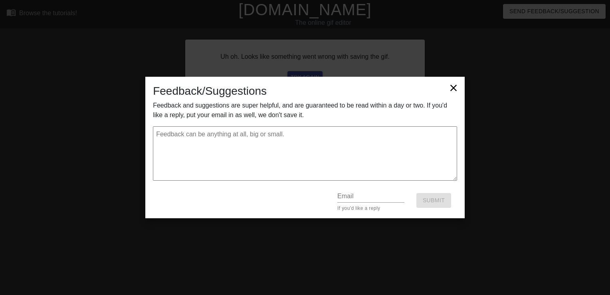
click at [305, 140] on textarea at bounding box center [305, 153] width 304 height 54
type textarea "g"
type textarea "x"
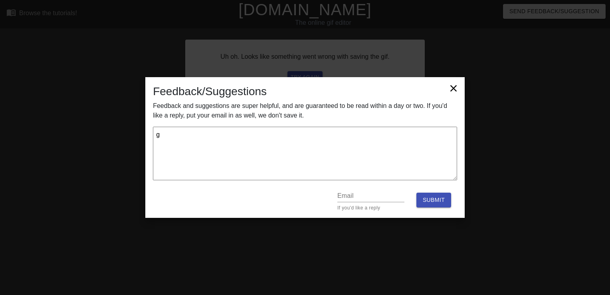
type textarea "gi"
type textarea "x"
type textarea "gif"
type textarea "x"
type textarea "gifs"
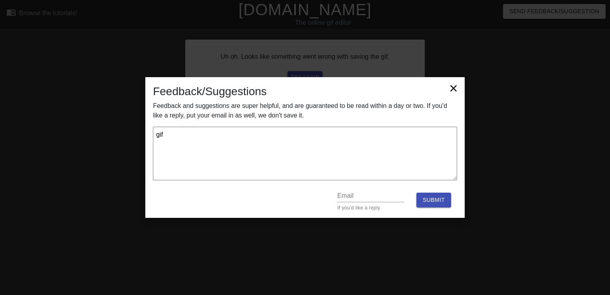
type textarea "x"
type textarea "gifs"
type textarea "x"
type textarea "gifs d"
type textarea "x"
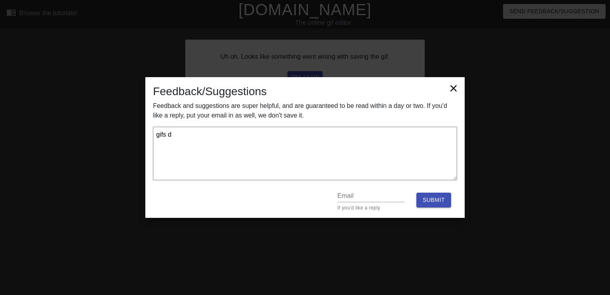
type textarea "gifs do"
type textarea "x"
type textarea "gifs don"
type textarea "x"
type textarea "gifs dont"
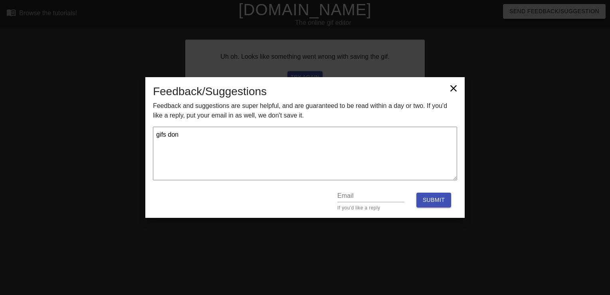
type textarea "x"
type textarea "gifs dont"
type textarea "x"
type textarea "gifs dont"
type textarea "x"
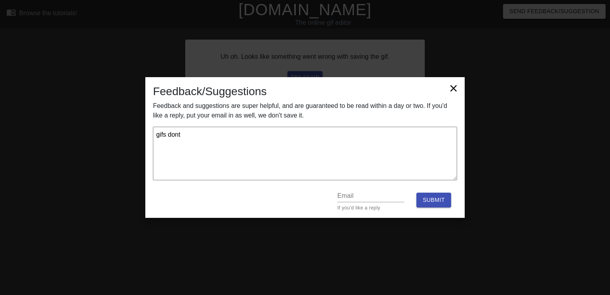
type textarea "gifs dont"
type textarea "x"
type textarea "gifs dont s"
type textarea "x"
type textarea "gifs dont sa"
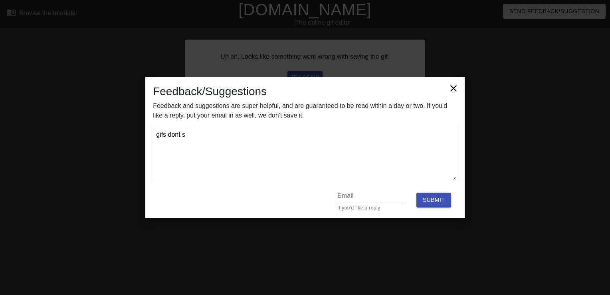
type textarea "x"
type textarea "gifs dont sav"
type textarea "x"
type textarea "gifs dont save"
type textarea "x"
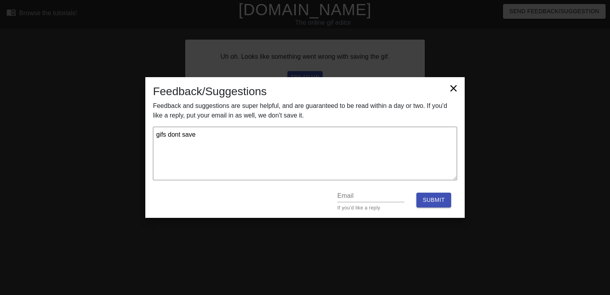
type textarea "gifs dont save"
type textarea "x"
type textarea "gifs dont save a"
type textarea "x"
type textarea "gifs dont save at"
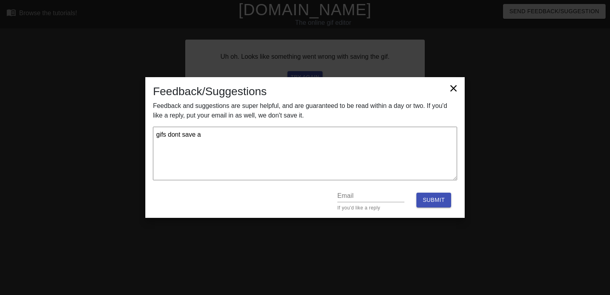
type textarea "x"
type textarea "gifs dont save at"
type textarea "x"
type textarea "gifs dont save at t"
type textarea "x"
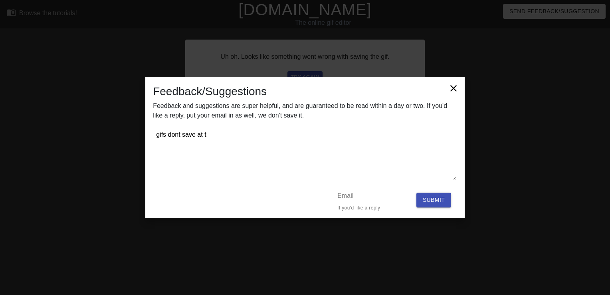
type textarea "gifs dont save at th"
type textarea "x"
type textarea "gifs dont save at the"
type textarea "x"
type textarea "gifs dont save at the"
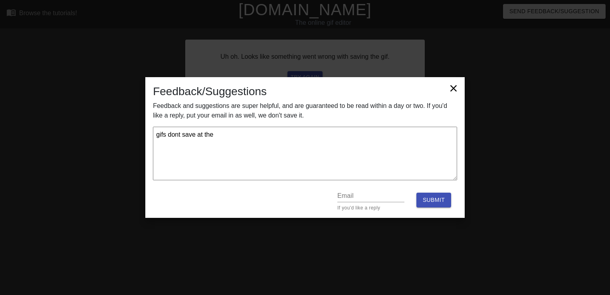
type textarea "x"
type textarea "gifs dont save at the m"
type textarea "x"
type textarea "gifs dont save at the mo"
type textarea "x"
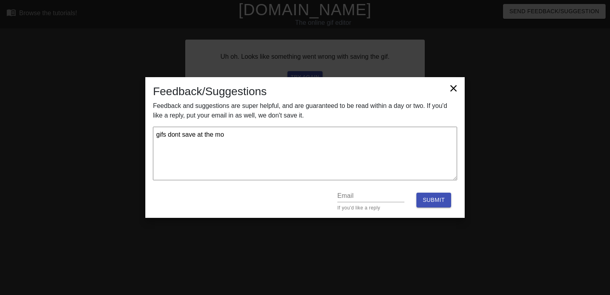
type textarea "gifs dont save at the mom"
type textarea "x"
type textarea "gifs dont save at the mome"
type textarea "x"
type textarea "gifs dont save at the momen"
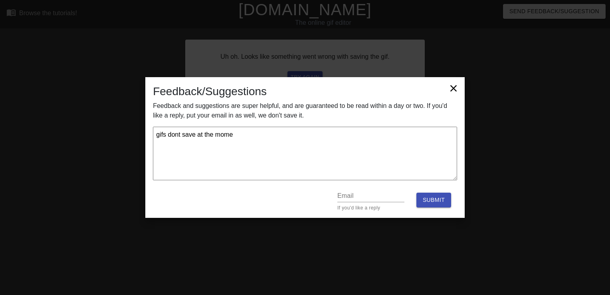
type textarea "x"
type textarea "gifs dont save at the moment"
type textarea "x"
type textarea "gifs dont save at the moment"
click at [427, 197] on span "Submit" at bounding box center [434, 200] width 22 height 10
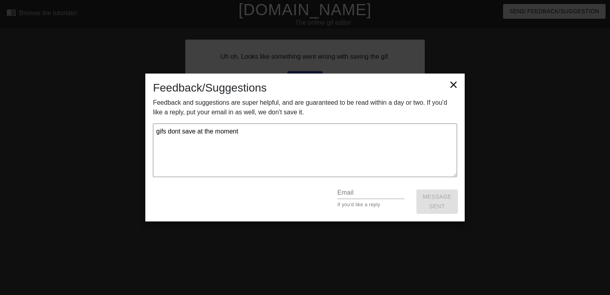
type textarea "x"
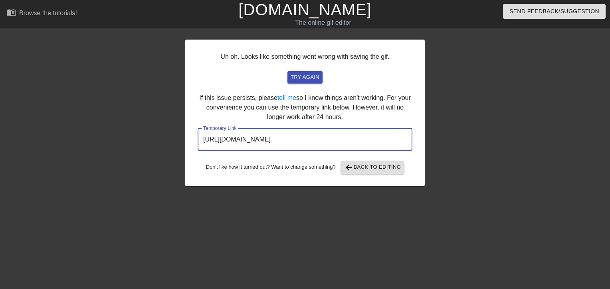
drag, startPoint x: 384, startPoint y: 142, endPoint x: 198, endPoint y: 165, distance: 187.6
click at [198, 165] on div "Uh oh. Looks like something went wrong with saving the gif. try again If this i…" at bounding box center [305, 113] width 240 height 147
click at [464, 111] on div at bounding box center [495, 152] width 120 height 240
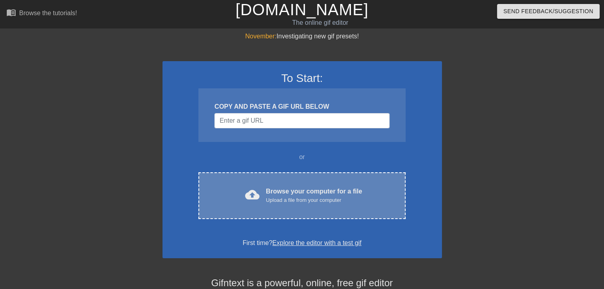
click at [273, 196] on div "Upload a file from your computer" at bounding box center [314, 200] width 96 height 8
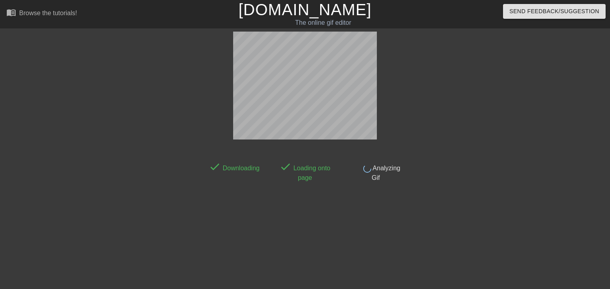
click at [495, 260] on div at bounding box center [475, 152] width 120 height 240
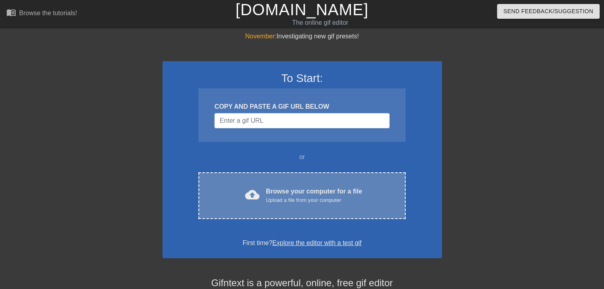
click at [288, 176] on div "cloud_upload Browse your computer for a file Upload a file from your computer C…" at bounding box center [302, 195] width 207 height 47
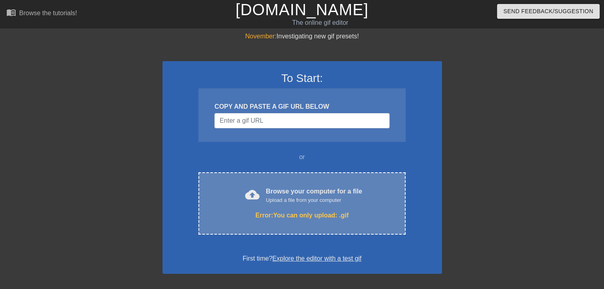
click at [326, 208] on div "cloud_upload Browse your computer for a file Upload a file from your computer E…" at bounding box center [302, 203] width 207 height 62
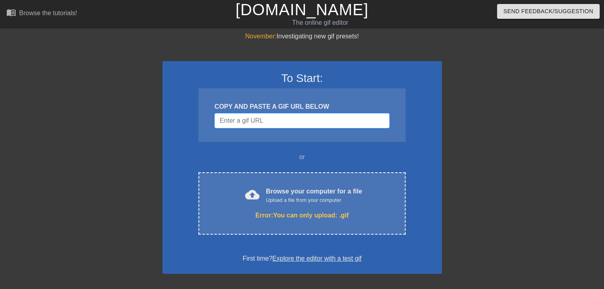
click at [278, 113] on input "Username" at bounding box center [302, 120] width 175 height 15
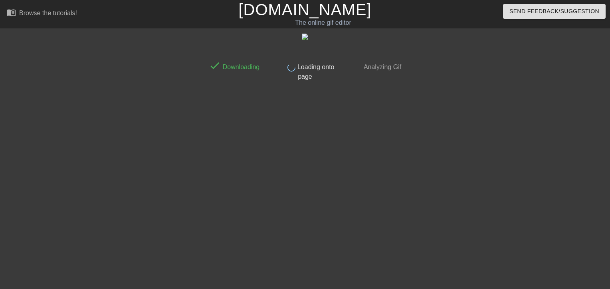
drag, startPoint x: 349, startPoint y: 204, endPoint x: 347, endPoint y: 200, distance: 4.3
click at [347, 200] on div "done Downloading done Loading onto page done Analyzing Gif" at bounding box center [305, 152] width 201 height 240
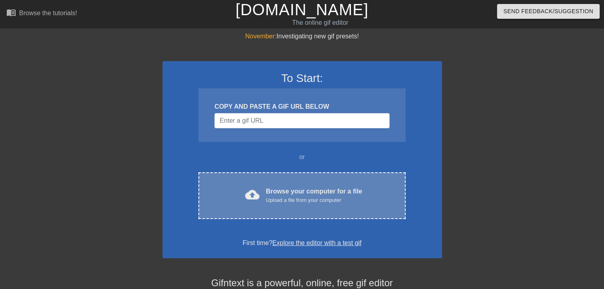
click at [298, 185] on div "cloud_upload Browse your computer for a file Upload a file from your computer C…" at bounding box center [302, 195] width 207 height 47
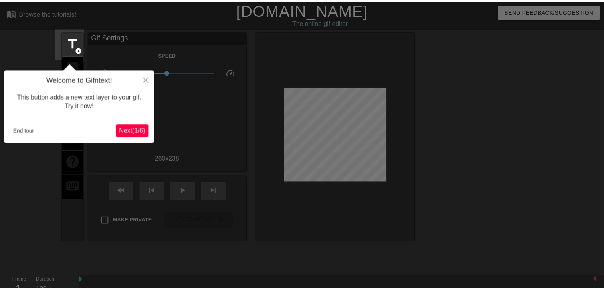
scroll to position [19, 0]
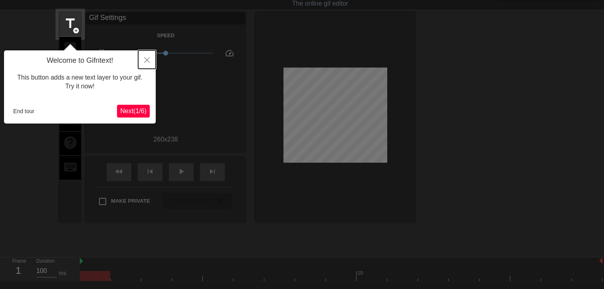
click at [144, 63] on button "Close" at bounding box center [147, 59] width 18 height 18
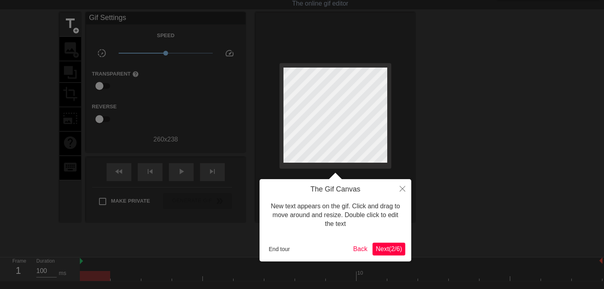
scroll to position [0, 0]
